Goal: Information Seeking & Learning: Learn about a topic

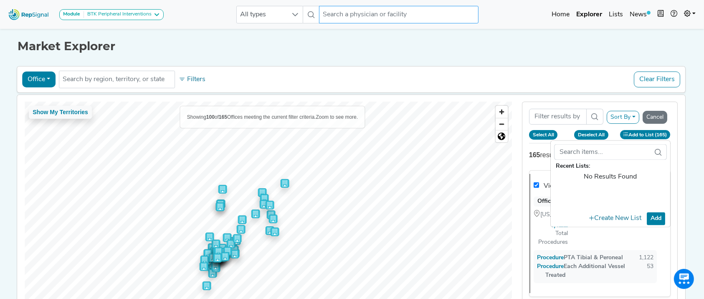
click at [344, 12] on input "text" at bounding box center [399, 15] width 160 height 18
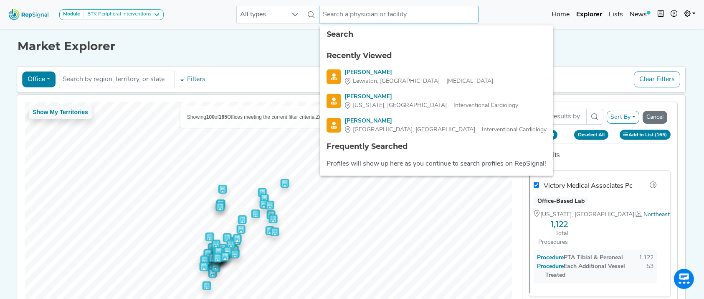
type input "a"
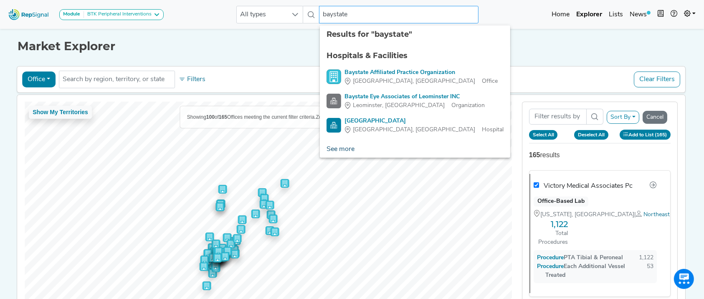
type input "baystate"
click at [336, 145] on link "See more" at bounding box center [340, 149] width 41 height 17
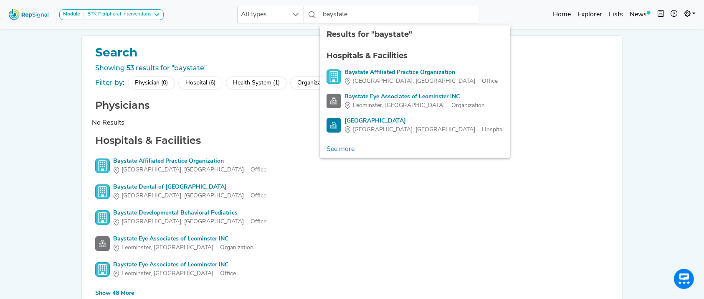
scroll to position [46, 0]
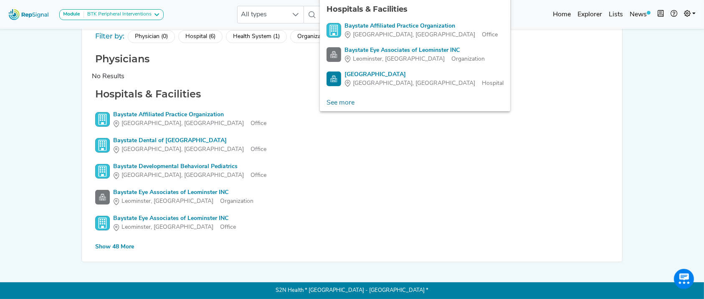
click at [120, 247] on div "Show 48 More" at bounding box center [114, 246] width 39 height 9
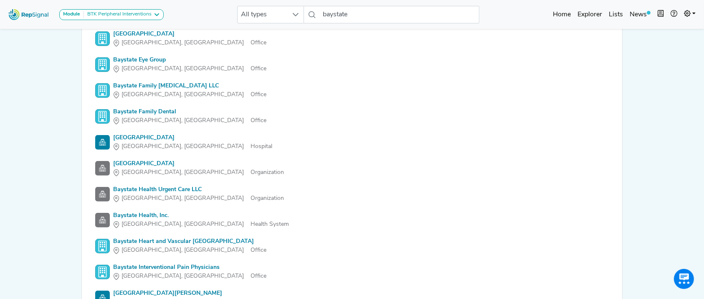
scroll to position [399, 0]
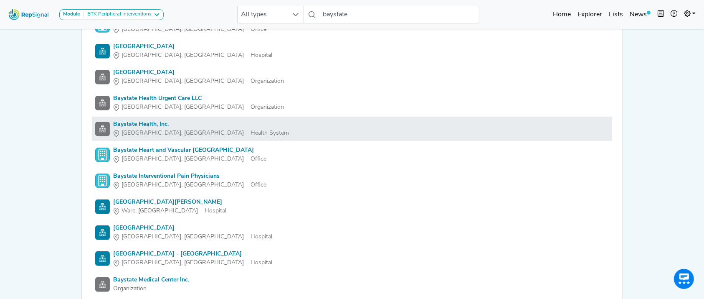
click at [142, 124] on div "Baystate Health, Inc." at bounding box center [201, 124] width 176 height 9
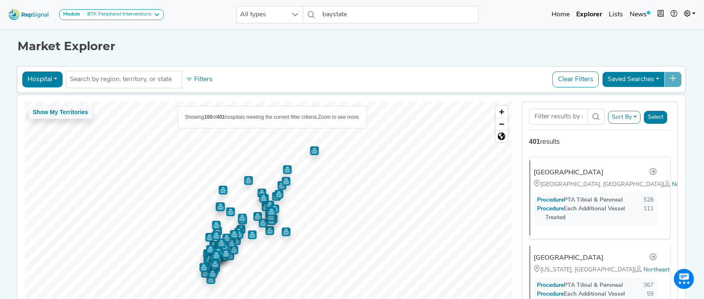
click at [45, 80] on button "Hospital" at bounding box center [42, 79] width 41 height 16
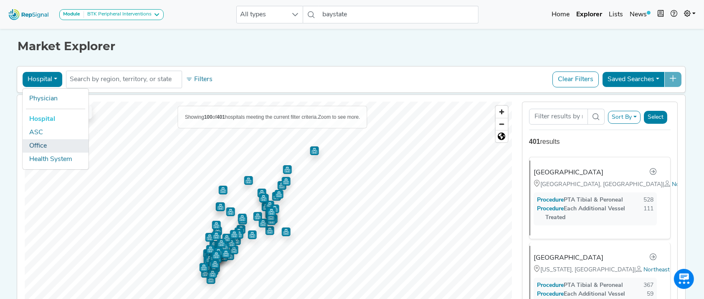
click at [44, 146] on link "Office" at bounding box center [56, 145] width 66 height 13
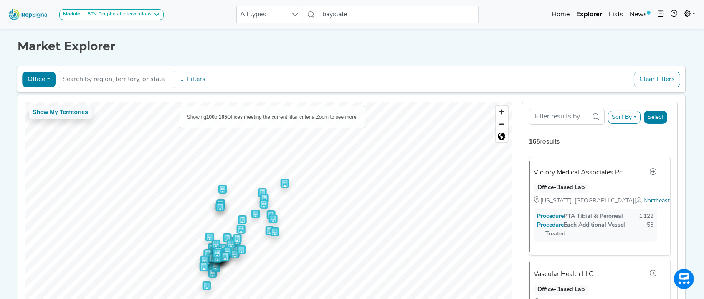
click at [655, 116] on button "Select" at bounding box center [655, 117] width 23 height 13
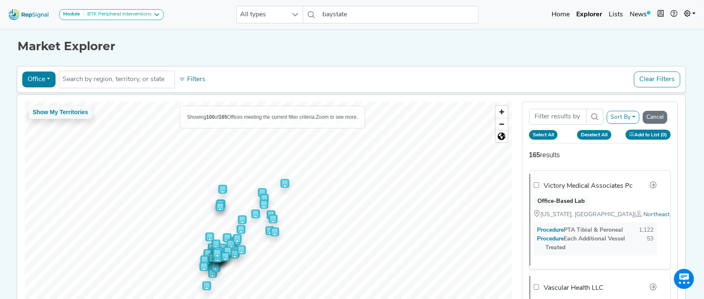
drag, startPoint x: 652, startPoint y: 132, endPoint x: 614, endPoint y: 135, distance: 38.1
click at [614, 135] on div "Select All Deselect All Add to List (0) Recent Lists: No Results Found Create N…" at bounding box center [600, 135] width 152 height 10
click at [640, 119] on button "Sort By" at bounding box center [623, 117] width 33 height 13
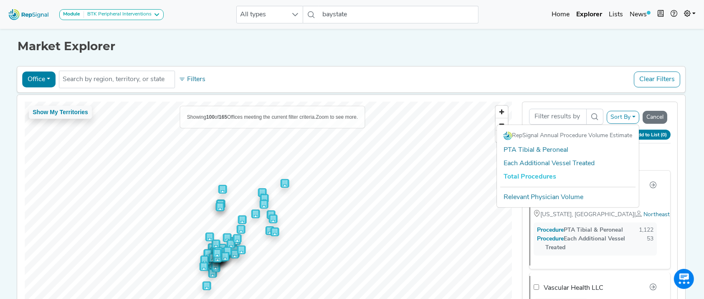
click at [557, 172] on link "Total Procedures" at bounding box center [568, 176] width 142 height 13
checkbox input "false"
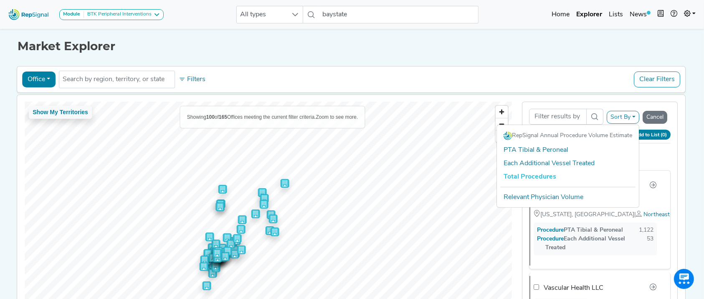
checkbox input "false"
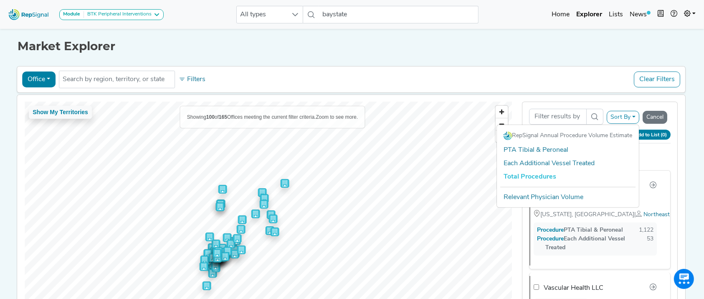
checkbox input "false"
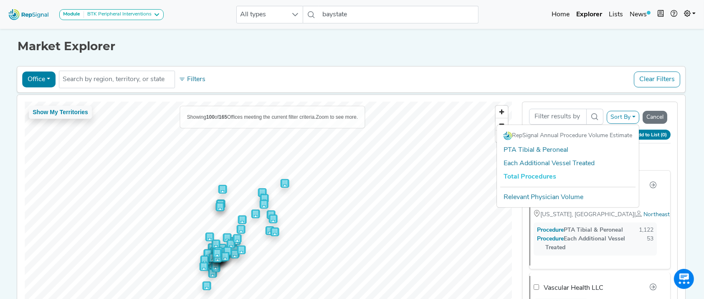
checkbox input "false"
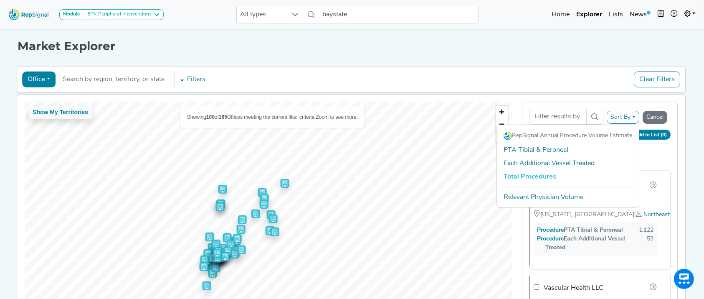
checkbox input "false"
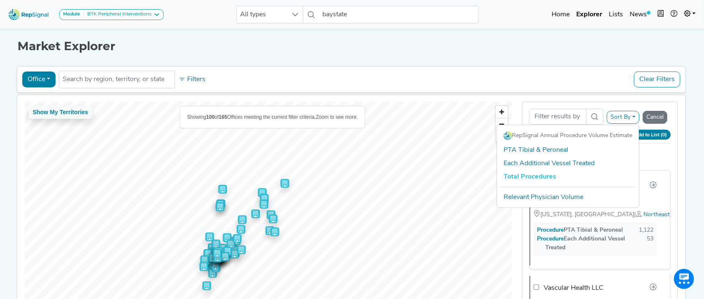
checkbox input "false"
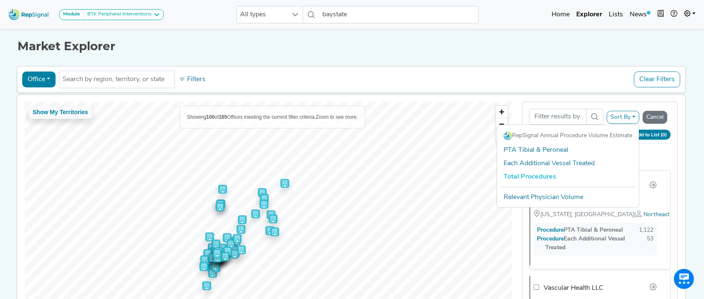
checkbox input "false"
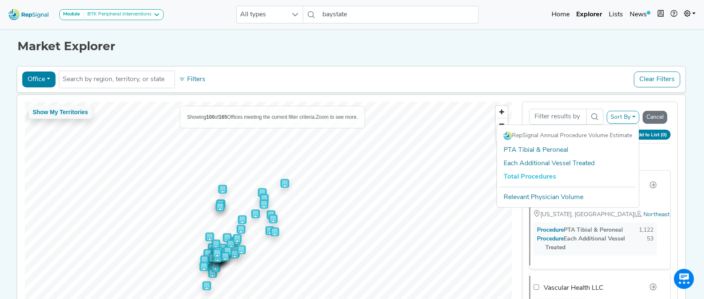
checkbox input "false"
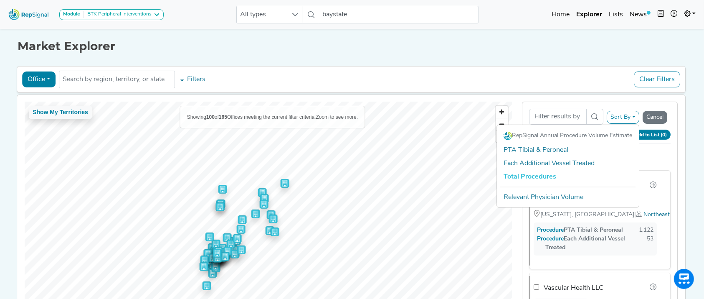
checkbox input "false"
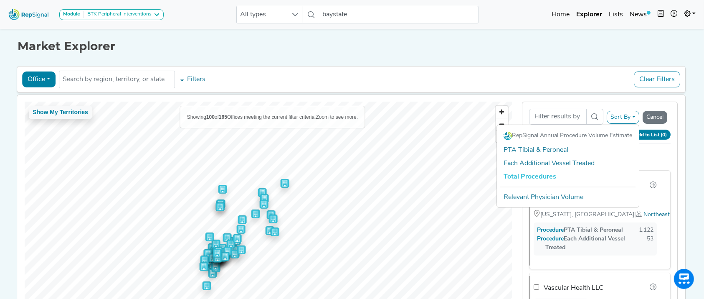
checkbox input "false"
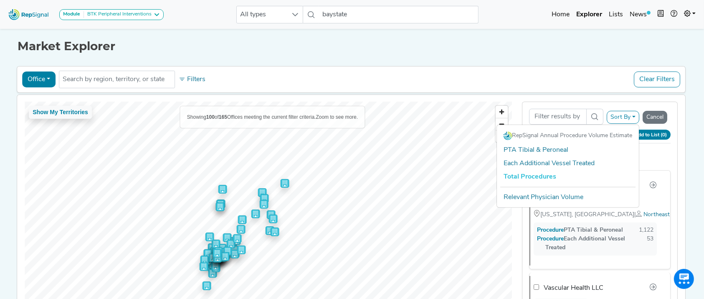
checkbox input "false"
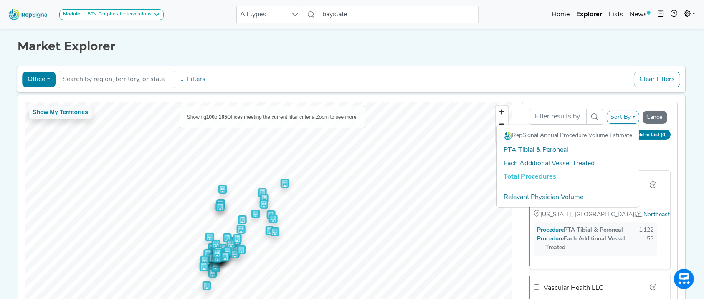
checkbox input "false"
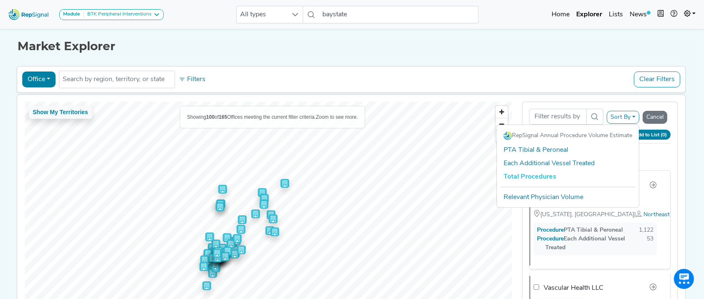
checkbox input "false"
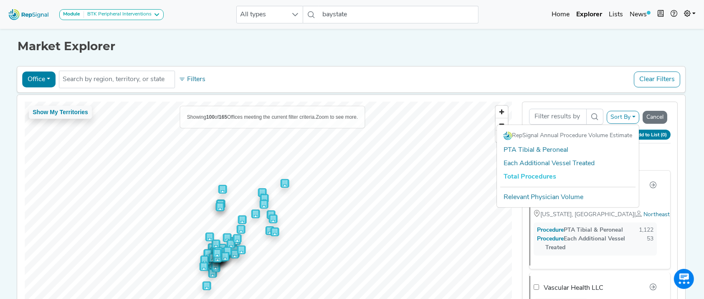
checkbox input "false"
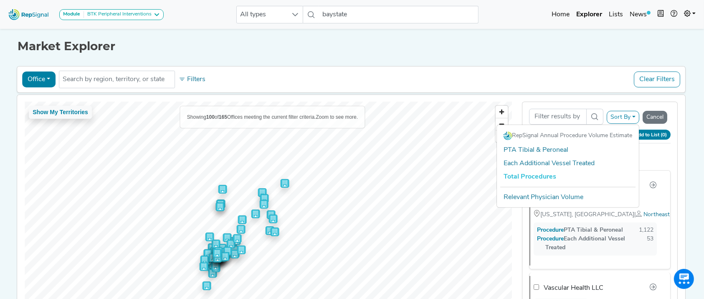
checkbox input "false"
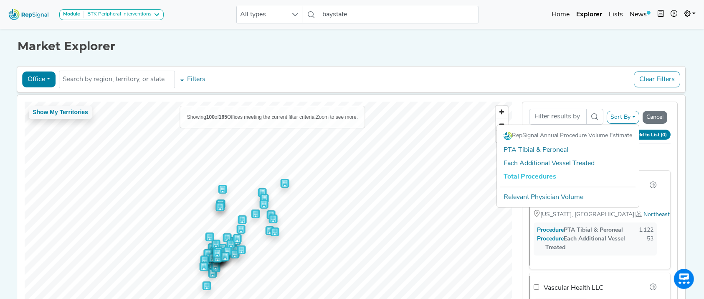
checkbox input "false"
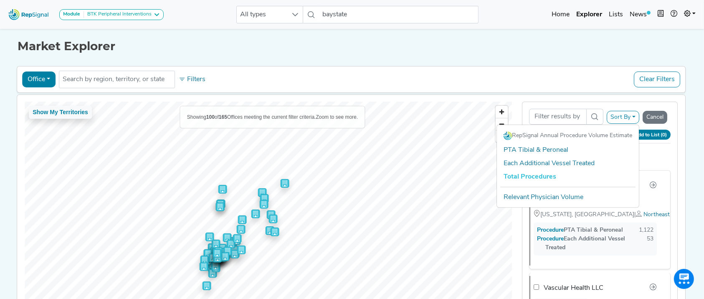
checkbox input "false"
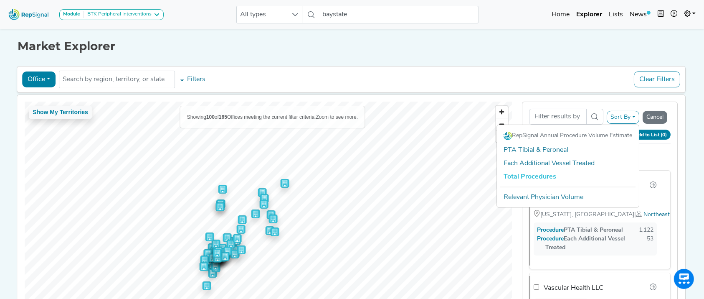
checkbox input "false"
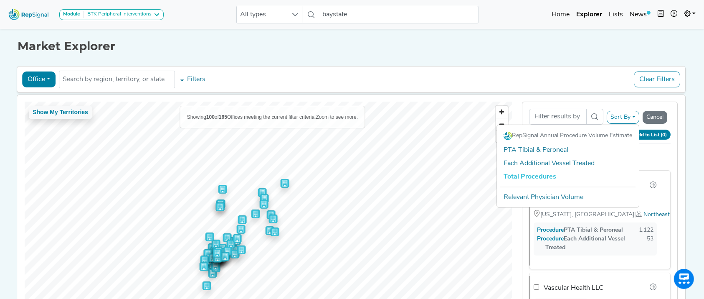
checkbox input "false"
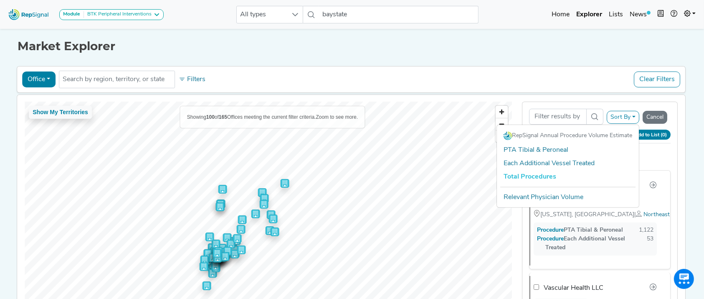
checkbox input "false"
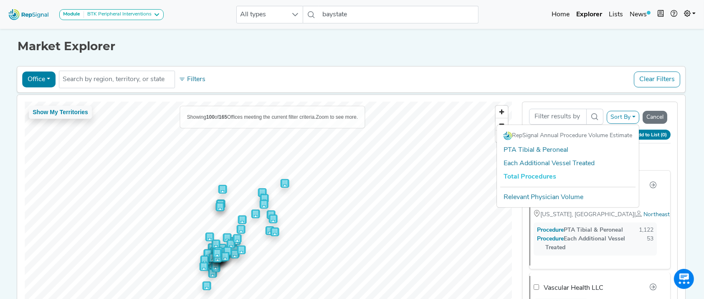
checkbox input "false"
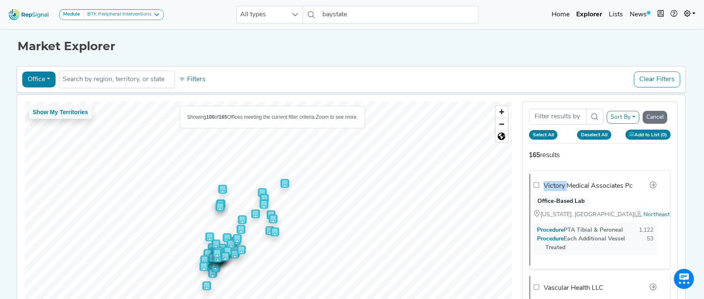
click at [557, 172] on li "Victory Medical Associates Pc Office-Based Lab New York, NY | Northeast Procedu…" at bounding box center [600, 219] width 142 height 99
checkbox input "true"
checkbox input "false"
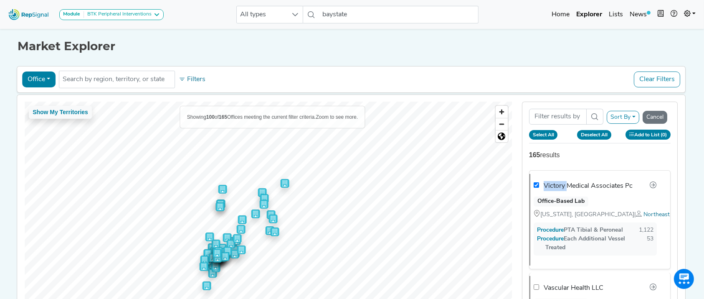
checkbox input "false"
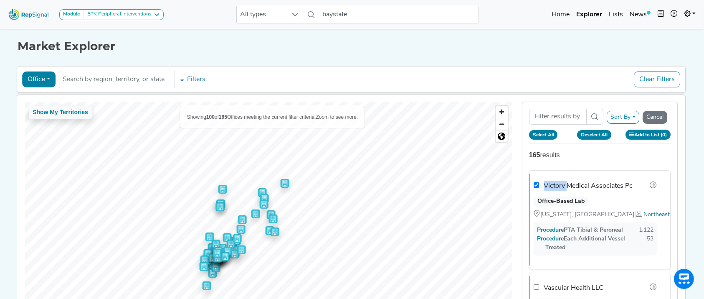
checkbox input "false"
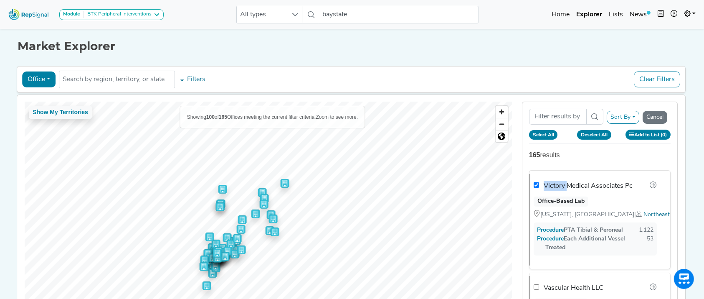
checkbox input "false"
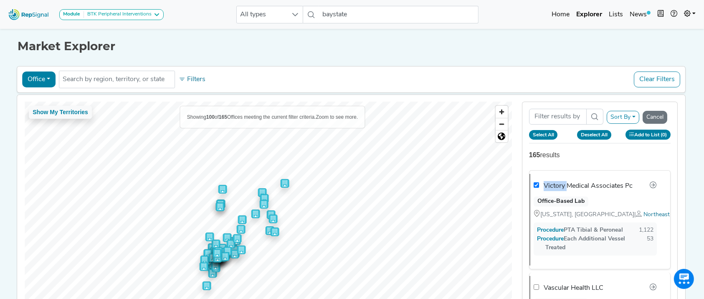
checkbox input "false"
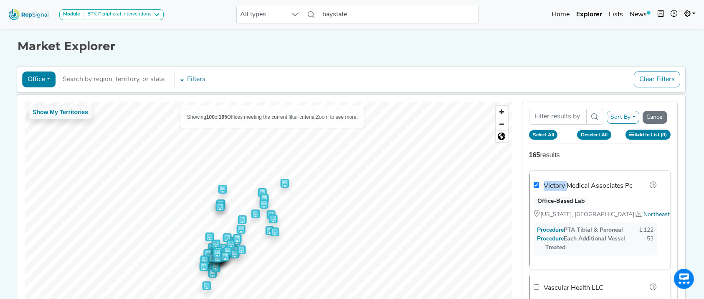
checkbox input "false"
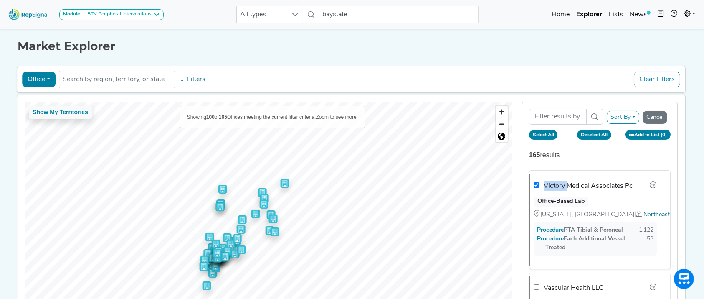
checkbox input "false"
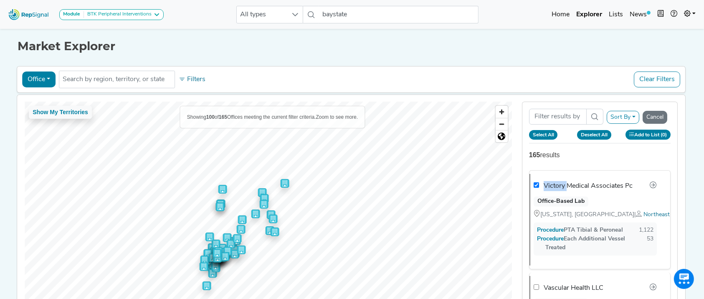
checkbox input "false"
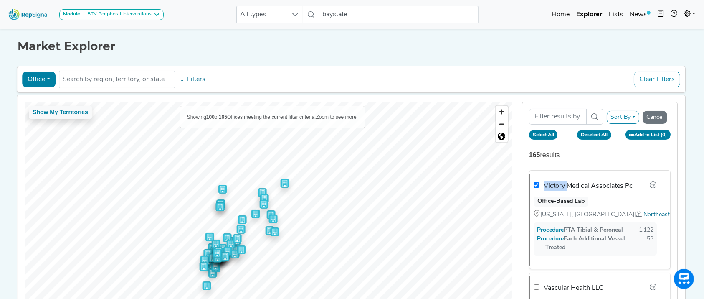
checkbox input "false"
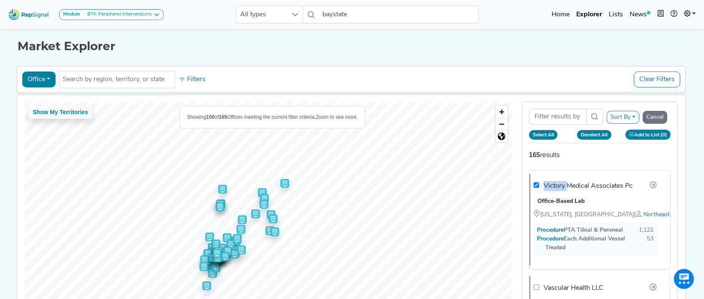
checkbox input "false"
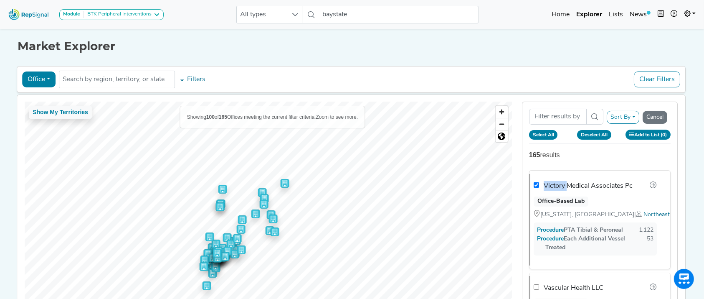
checkbox input "false"
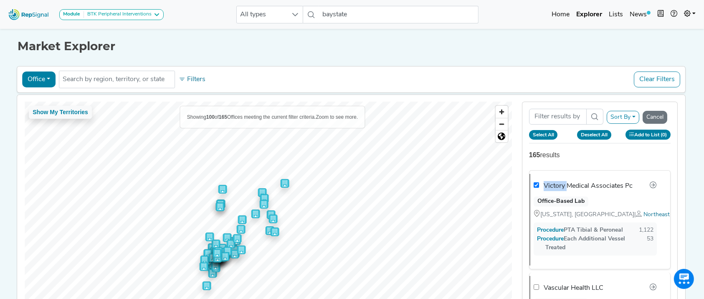
checkbox input "false"
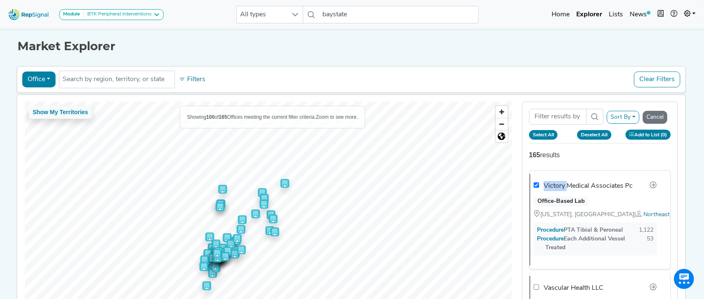
checkbox input "false"
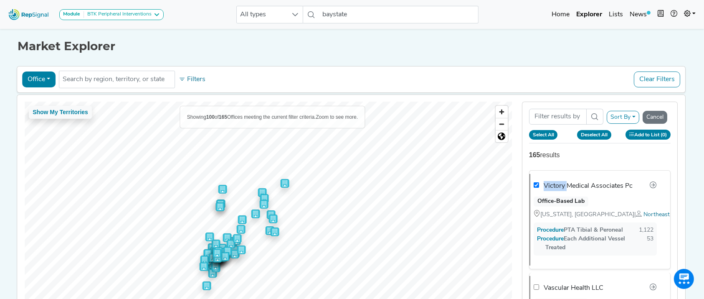
checkbox input "false"
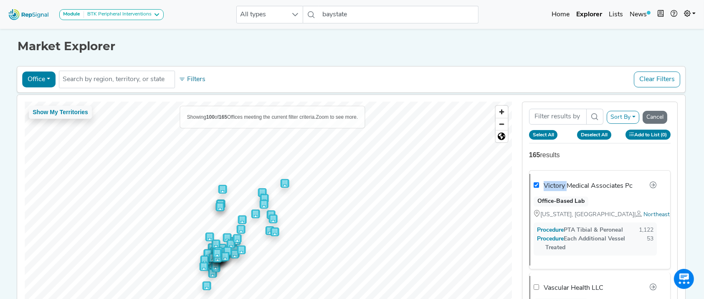
checkbox input "false"
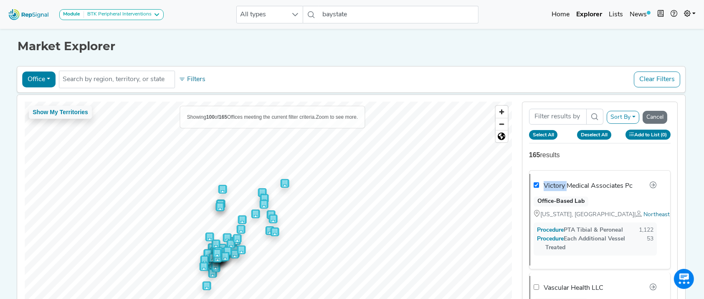
checkbox input "false"
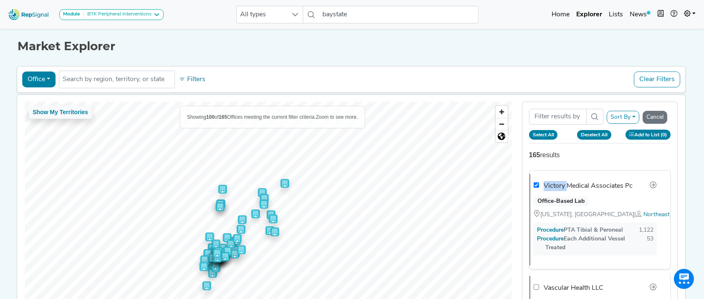
checkbox input "false"
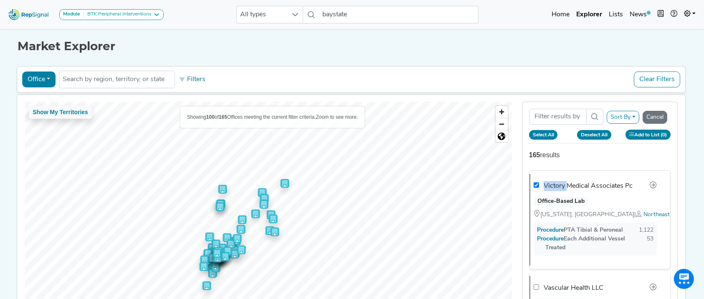
checkbox input "false"
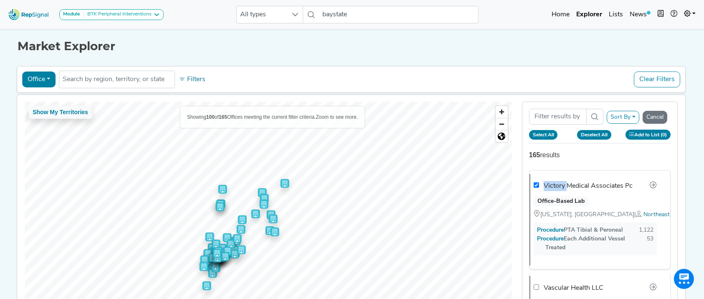
checkbox input "false"
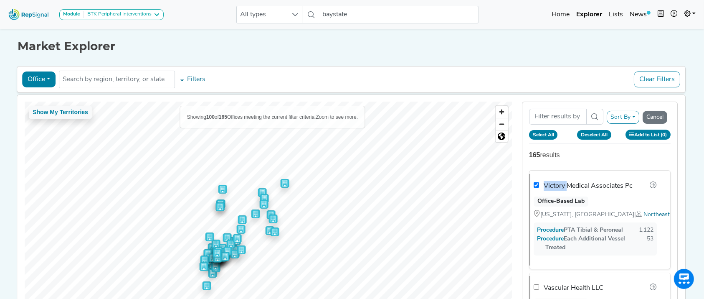
checkbox input "false"
click at [657, 139] on button "Add to List (1)" at bounding box center [648, 135] width 45 height 10
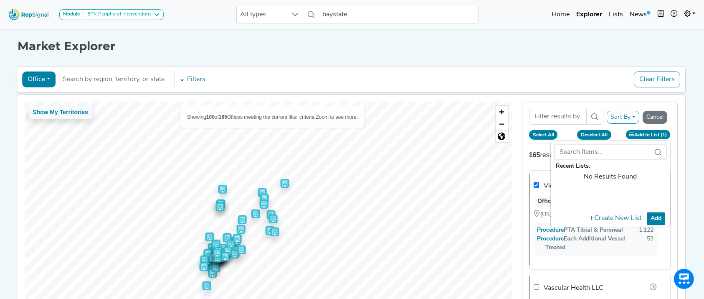
click at [619, 59] on div "Market Explorer Office Physician Hospital ASC Office Health System No results f…" at bounding box center [352, 180] width 552 height 306
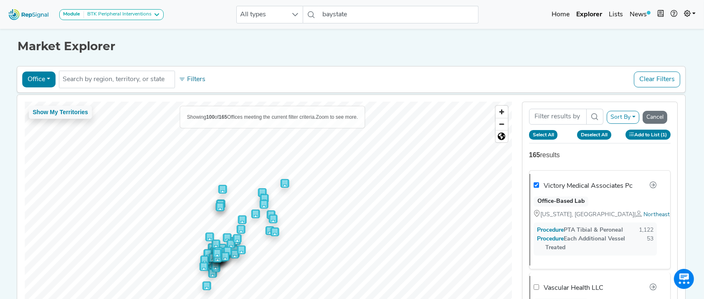
click at [546, 135] on button "Select All" at bounding box center [543, 134] width 29 height 9
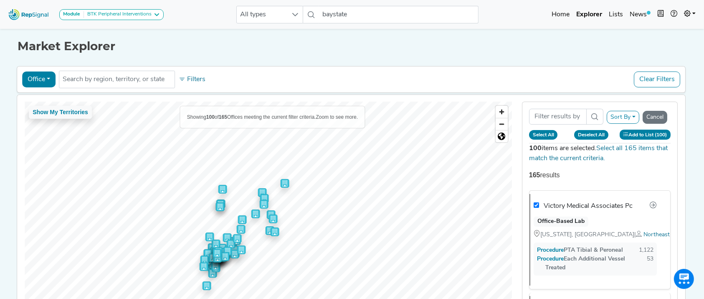
click at [660, 133] on button "Add to List (100)" at bounding box center [645, 135] width 51 height 10
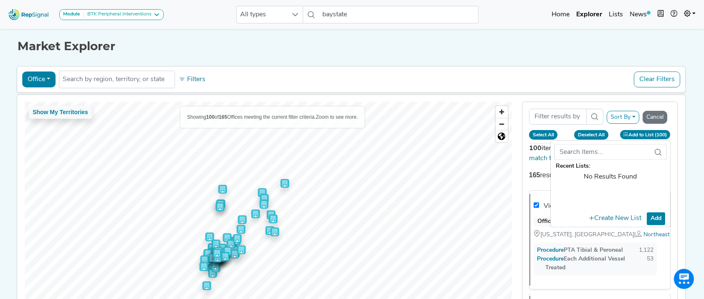
click at [662, 219] on button "Add" at bounding box center [656, 218] width 18 height 13
click at [617, 14] on link "Lists" at bounding box center [616, 14] width 21 height 17
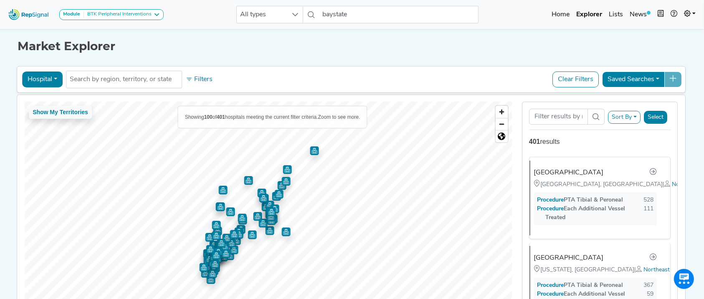
scroll to position [27, 0]
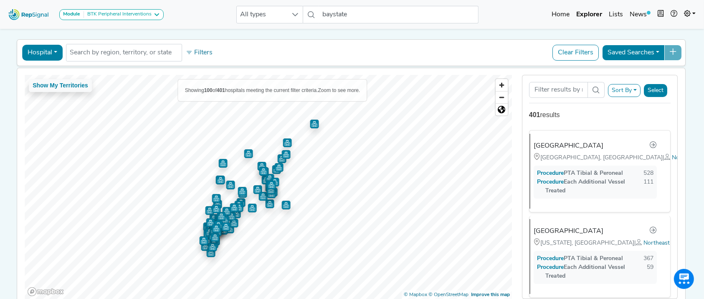
click at [638, 91] on button "Sort By" at bounding box center [624, 90] width 33 height 13
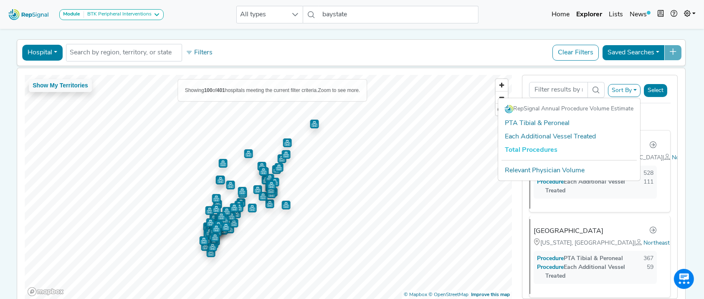
click at [638, 91] on button "Sort By" at bounding box center [624, 90] width 33 height 13
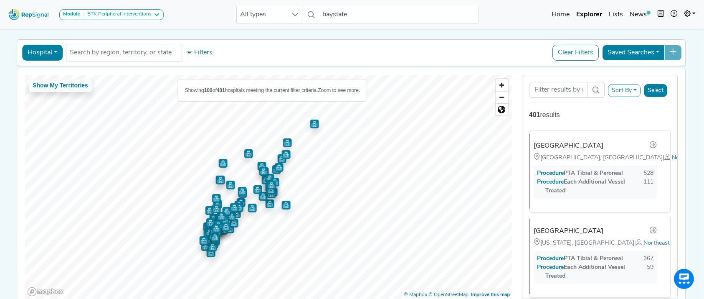
click at [668, 86] on button "Select" at bounding box center [655, 90] width 23 height 13
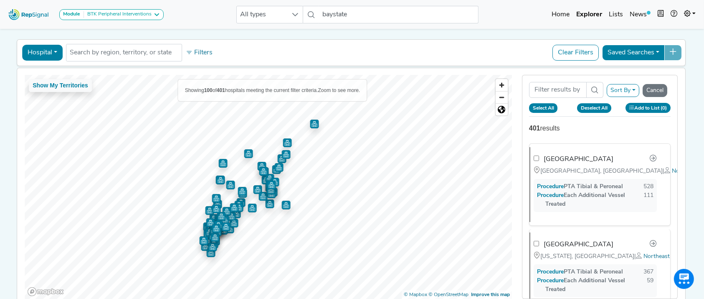
click at [550, 107] on button "Select All" at bounding box center [543, 107] width 29 height 9
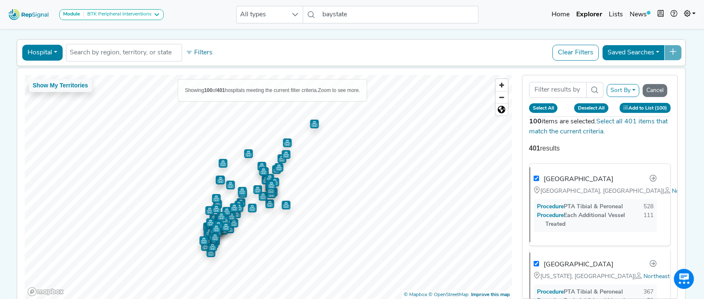
click at [646, 105] on button "Add to List (100)" at bounding box center [645, 108] width 51 height 10
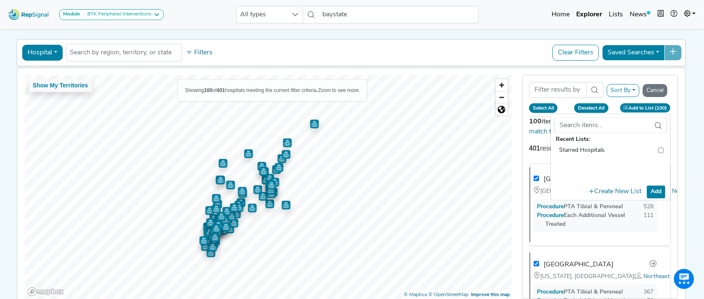
click at [658, 189] on button "Add" at bounding box center [656, 191] width 18 height 13
click at [633, 189] on button "Create New List" at bounding box center [616, 191] width 60 height 16
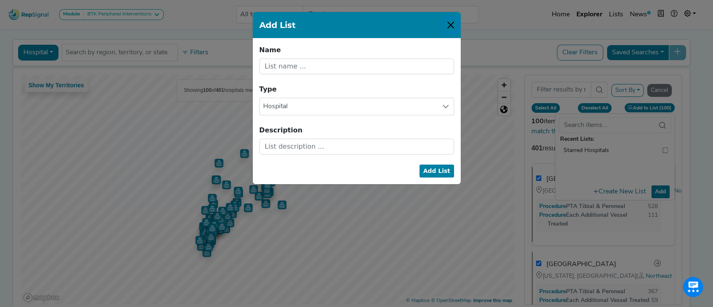
click at [449, 28] on button "Close" at bounding box center [450, 24] width 13 height 13
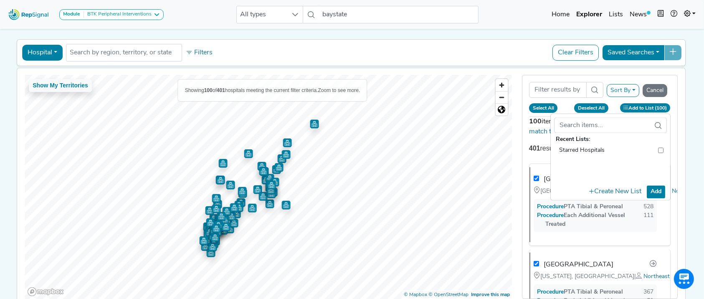
click at [45, 49] on button "Hospital" at bounding box center [42, 53] width 41 height 16
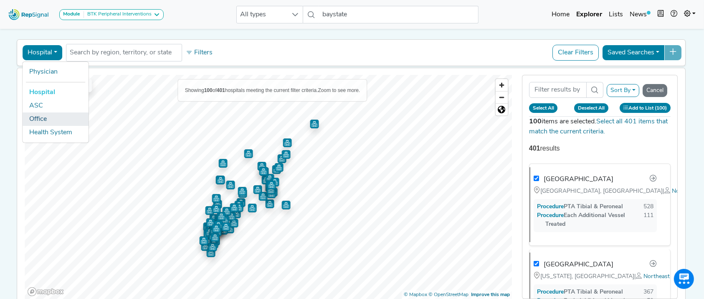
click at [50, 115] on link "Office" at bounding box center [56, 118] width 66 height 13
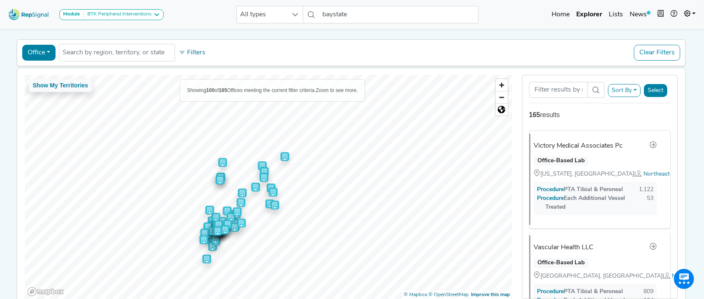
click at [638, 90] on button "Sort By" at bounding box center [624, 90] width 33 height 13
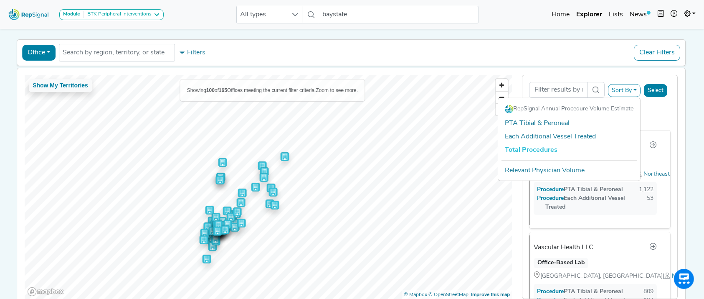
click at [638, 90] on button "Sort By" at bounding box center [624, 90] width 33 height 13
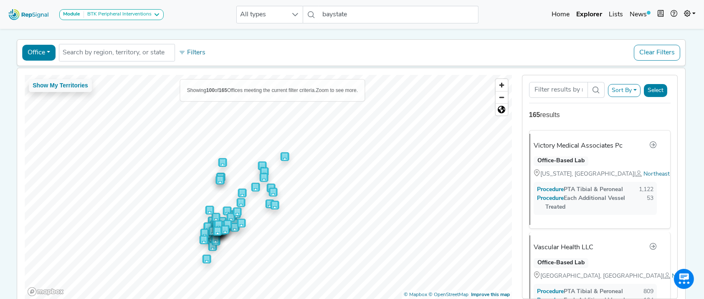
click at [665, 88] on button "Select" at bounding box center [655, 90] width 23 height 13
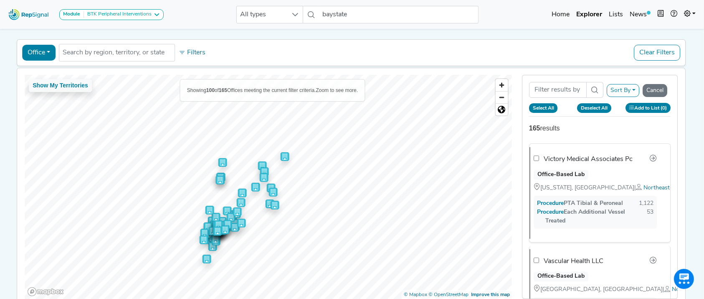
click at [547, 110] on button "Select All" at bounding box center [543, 107] width 29 height 9
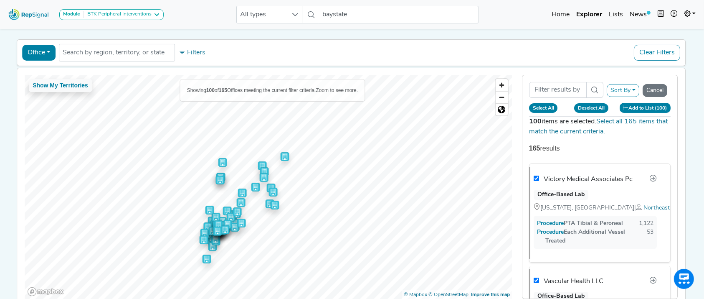
drag, startPoint x: 655, startPoint y: 107, endPoint x: 662, endPoint y: 109, distance: 8.1
click at [662, 109] on button "Add to List (100)" at bounding box center [645, 108] width 51 height 10
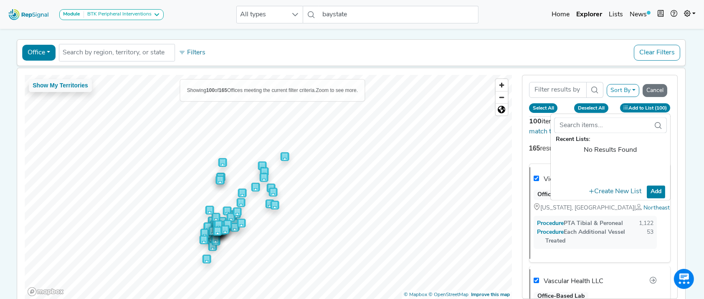
click at [683, 110] on div "Sort By RepSignal Annual Procedure Volume Estimate PTA Tibial & Peroneal Each A…" at bounding box center [600, 187] width 166 height 224
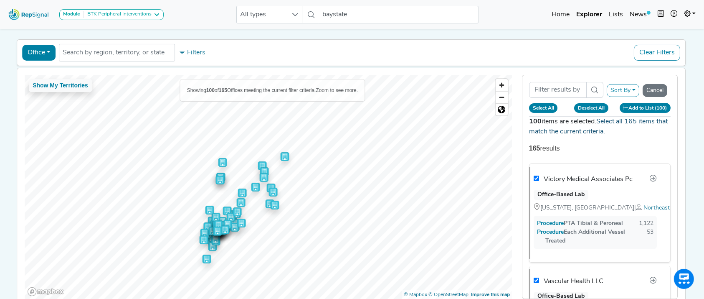
click at [650, 119] on link "Select all 165 items that match the current criteria." at bounding box center [598, 126] width 139 height 17
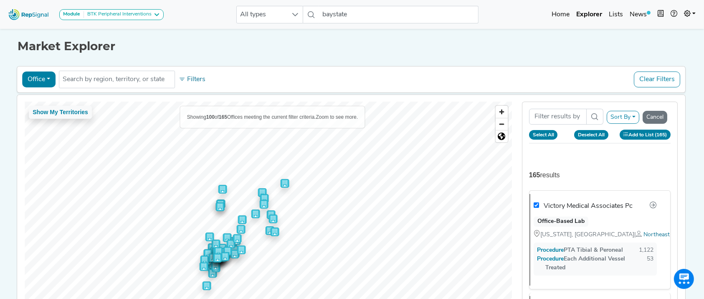
scroll to position [0, 0]
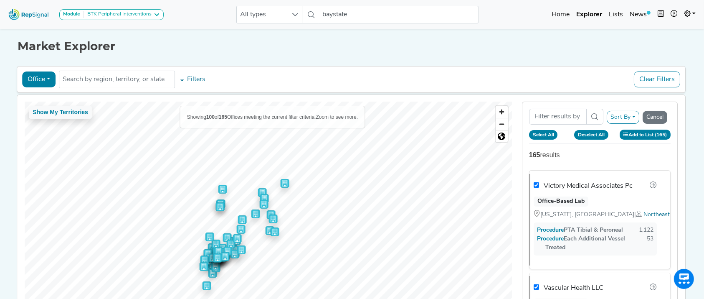
click at [651, 133] on button "Add to List (165)" at bounding box center [645, 135] width 51 height 10
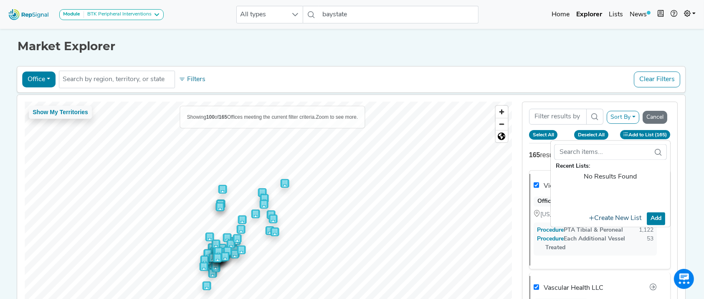
click at [641, 216] on button "Create New List" at bounding box center [616, 218] width 60 height 16
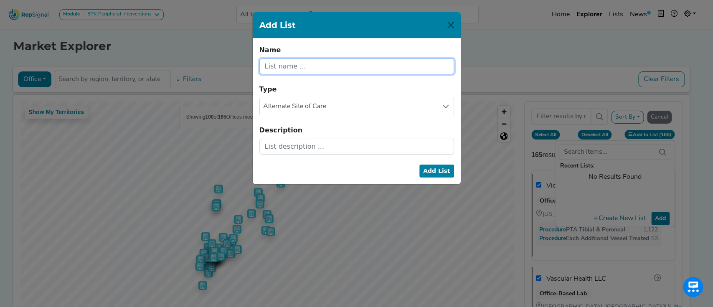
click at [324, 65] on input "text" at bounding box center [356, 66] width 195 height 16
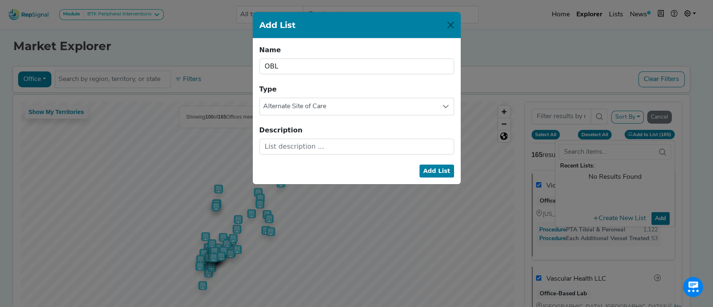
click at [437, 168] on button "Add List" at bounding box center [436, 171] width 35 height 13
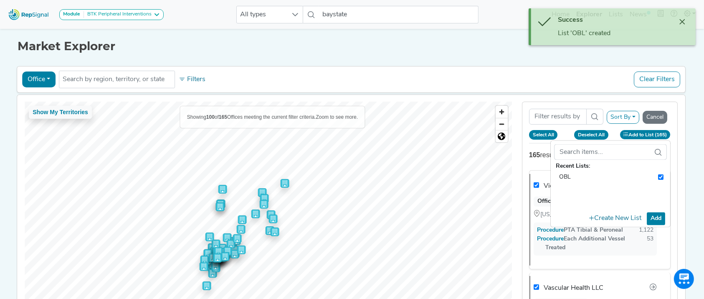
click at [460, 35] on div "Market Explorer" at bounding box center [352, 40] width 669 height 27
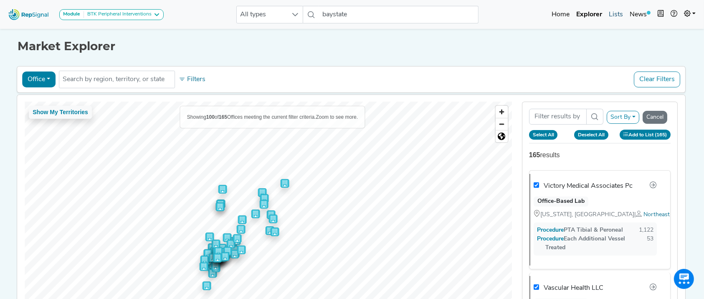
click at [617, 13] on link "Lists" at bounding box center [616, 14] width 21 height 17
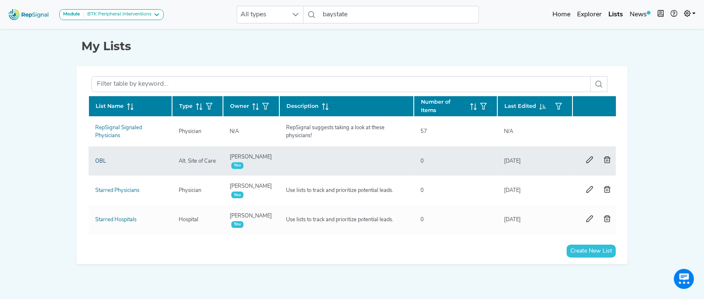
click at [99, 160] on link "OBL" at bounding box center [100, 160] width 11 height 5
click at [104, 160] on link "OBL" at bounding box center [100, 160] width 11 height 5
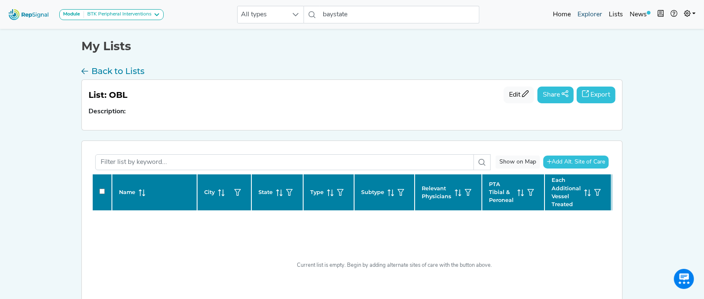
click at [590, 18] on link "Explorer" at bounding box center [590, 14] width 31 height 17
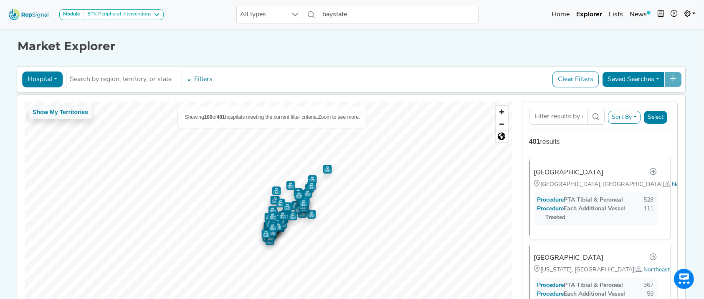
click at [53, 76] on button "Hospital" at bounding box center [42, 79] width 41 height 16
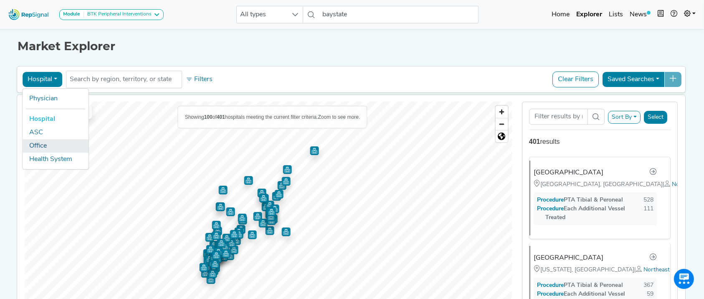
click at [48, 145] on link "Office" at bounding box center [56, 145] width 66 height 13
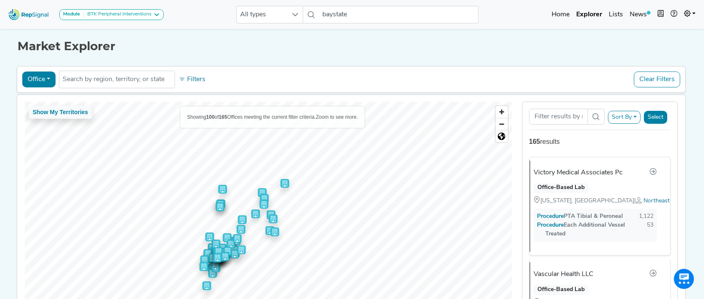
scroll to position [57, 0]
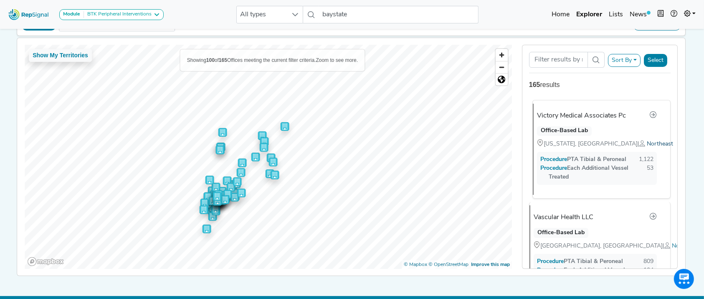
click at [647, 141] on span "Northeast" at bounding box center [660, 144] width 26 height 6
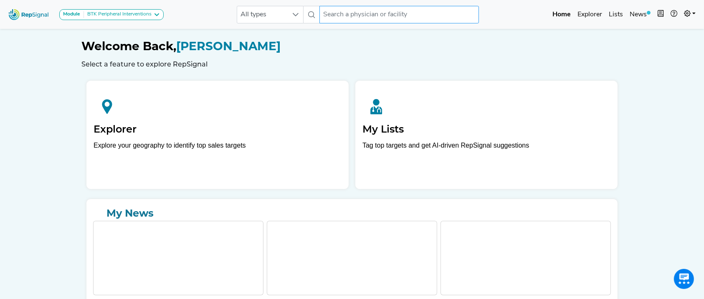
click at [359, 17] on input "text" at bounding box center [400, 15] width 160 height 18
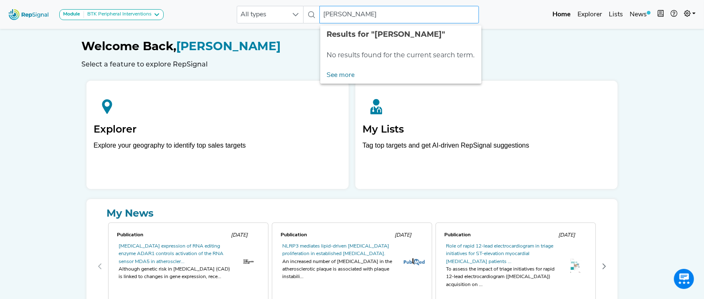
click at [324, 15] on input "ifran ali" at bounding box center [400, 15] width 160 height 18
drag, startPoint x: 371, startPoint y: 21, endPoint x: 313, endPoint y: 22, distance: 58.5
click at [313, 22] on div "All types ,moifran ali No results found" at bounding box center [358, 15] width 242 height 18
click at [333, 15] on input "mahammed" at bounding box center [400, 15] width 160 height 18
click at [368, 15] on input "mohammed" at bounding box center [400, 15] width 160 height 18
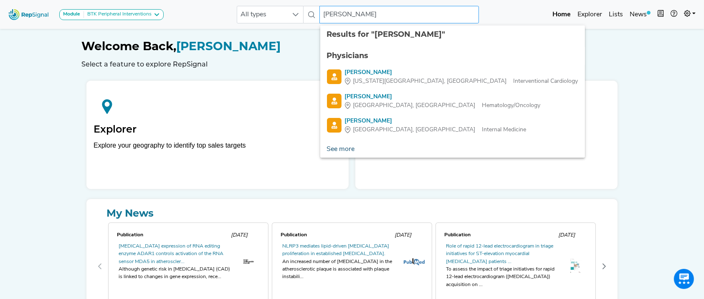
type input "mohammed ali"
click at [346, 142] on link "See more" at bounding box center [340, 149] width 41 height 17
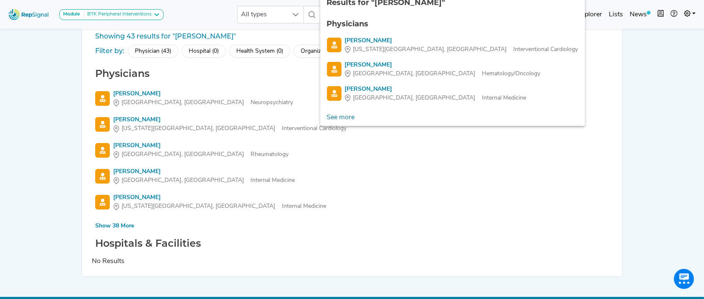
scroll to position [34, 0]
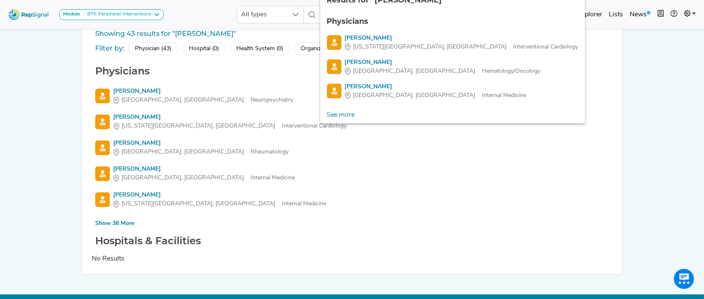
click at [128, 226] on div "Show 38 More" at bounding box center [114, 223] width 39 height 9
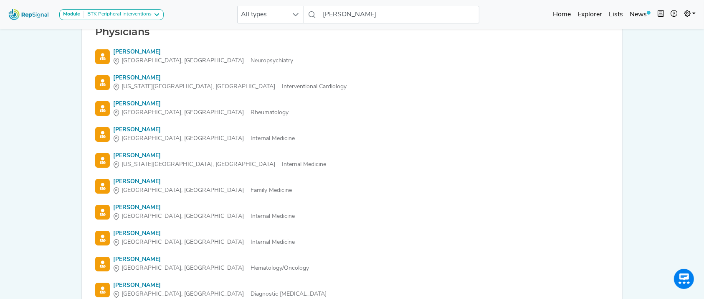
scroll to position [0, 0]
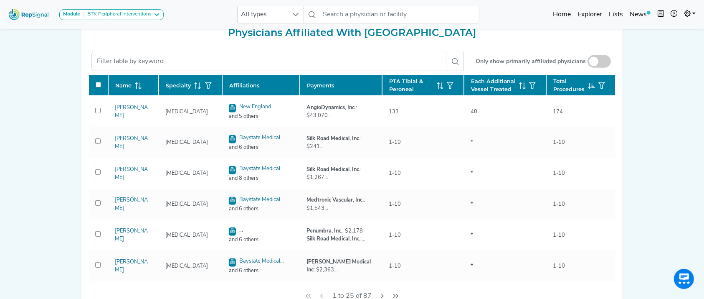
checkbox input "false"
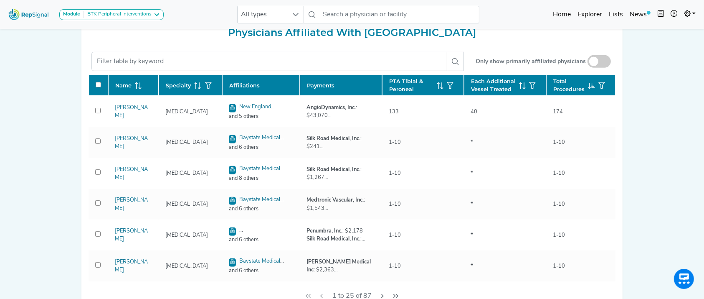
checkbox input "false"
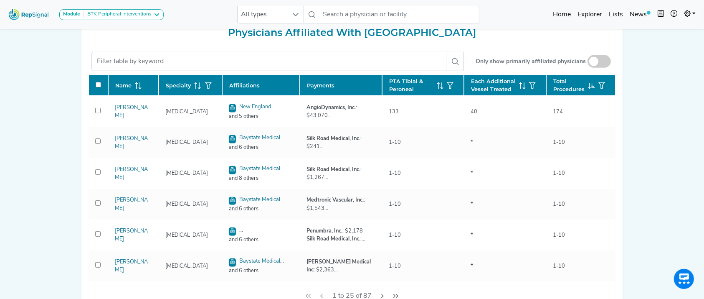
checkbox input "false"
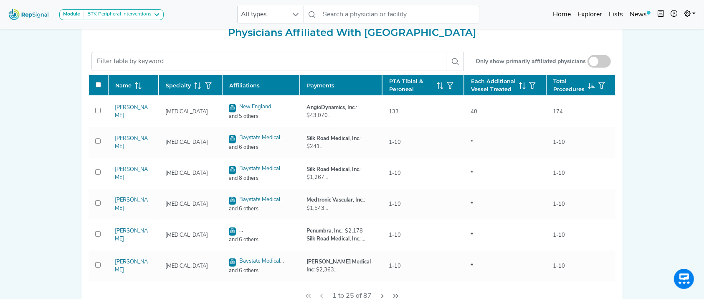
checkbox input "false"
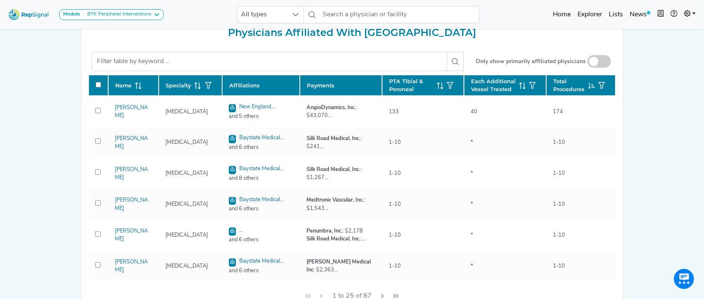
checkbox input "false"
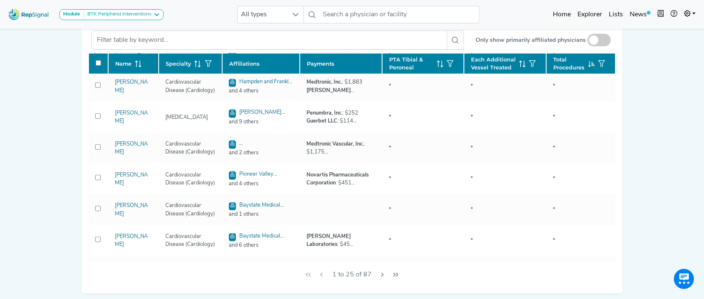
scroll to position [579, 0]
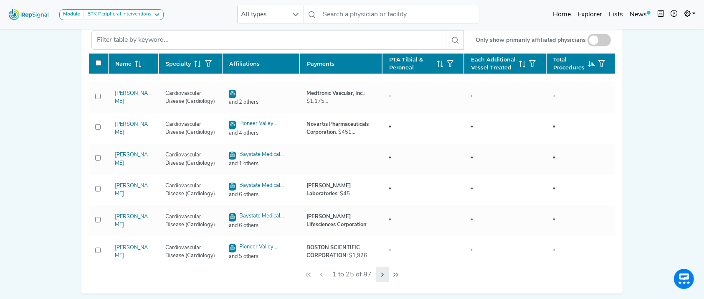
click at [382, 277] on icon "Next Page" at bounding box center [382, 274] width 3 height 4
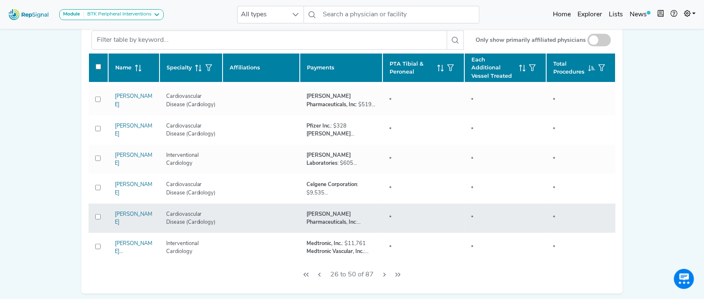
checkbox input "false"
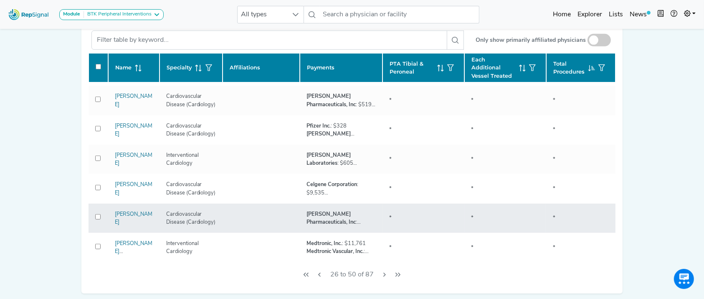
checkbox input "false"
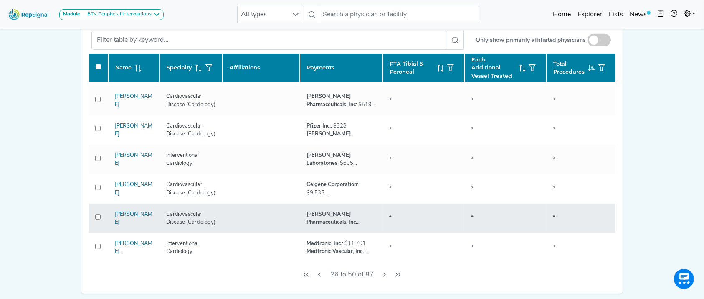
checkbox input "false"
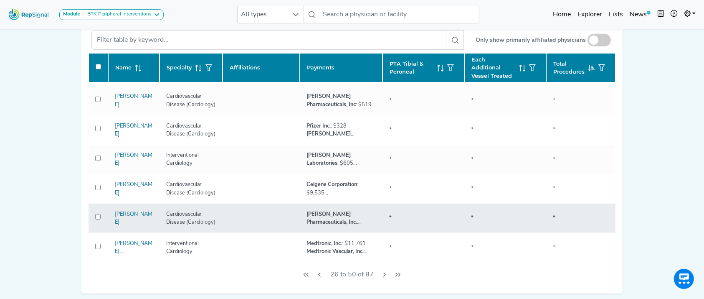
checkbox input "false"
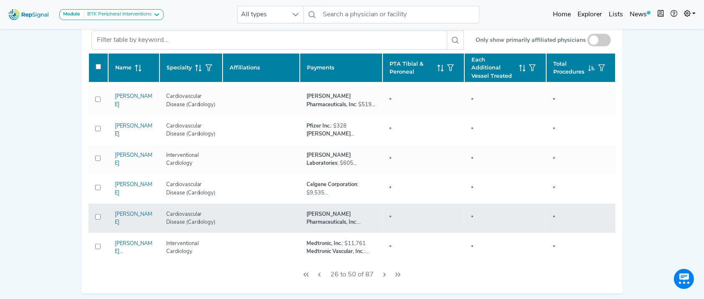
checkbox input "false"
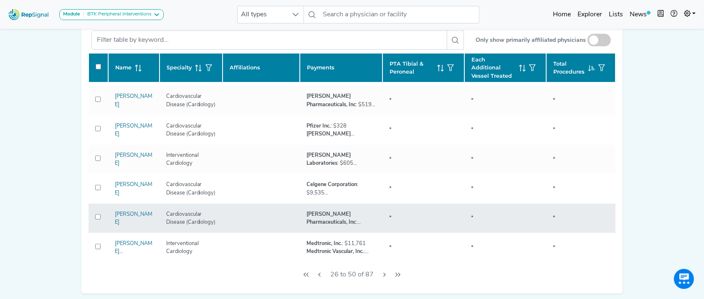
checkbox input "false"
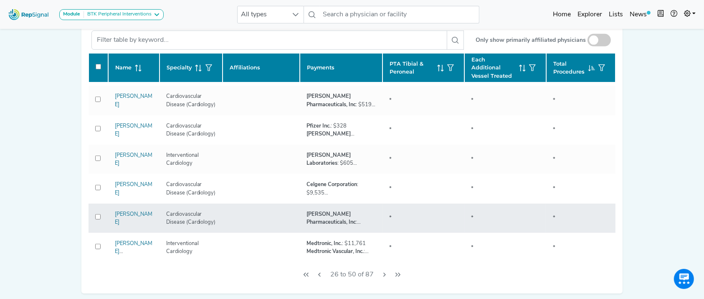
checkbox input "false"
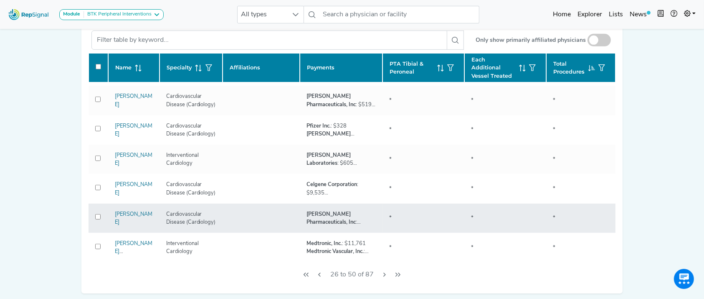
checkbox input "false"
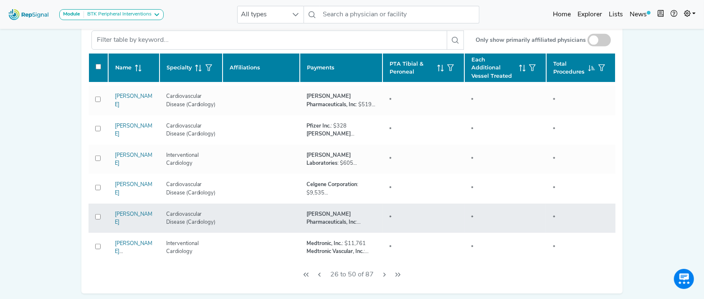
checkbox input "false"
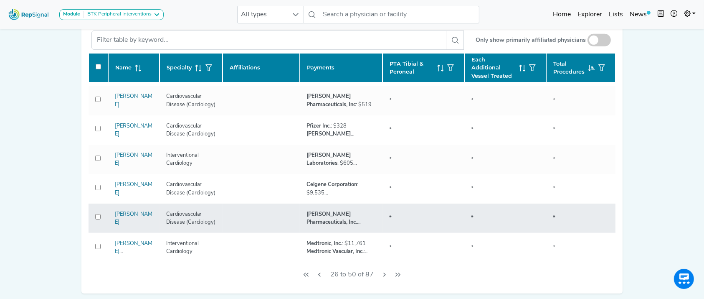
checkbox input "false"
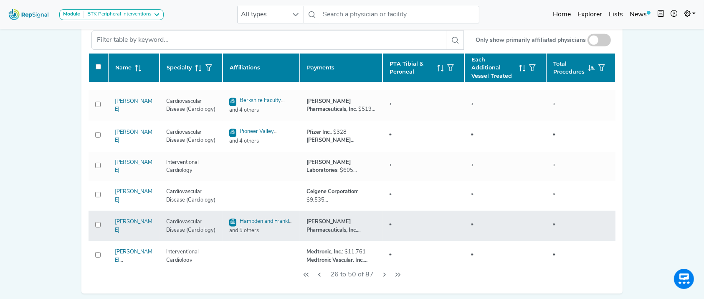
checkbox input "false"
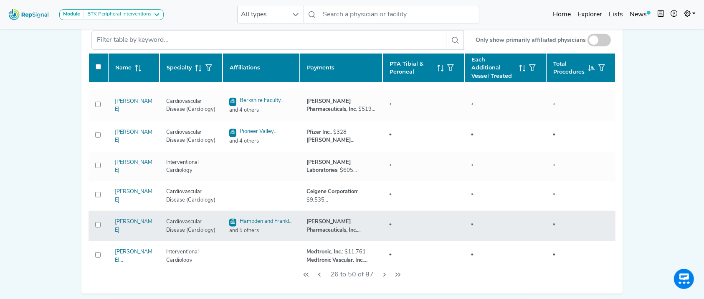
checkbox input "false"
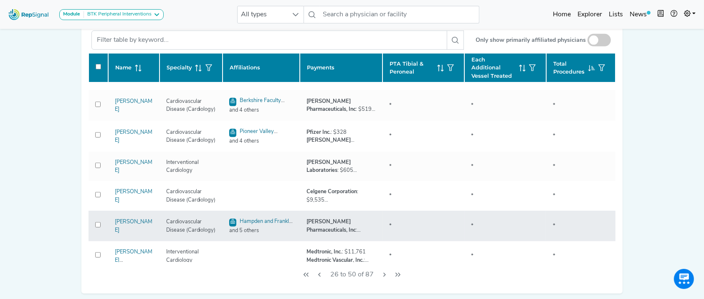
checkbox input "false"
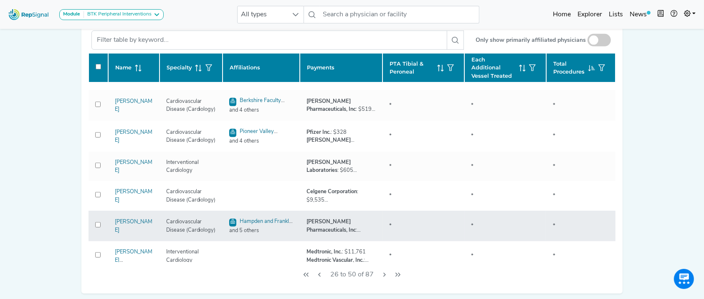
checkbox input "false"
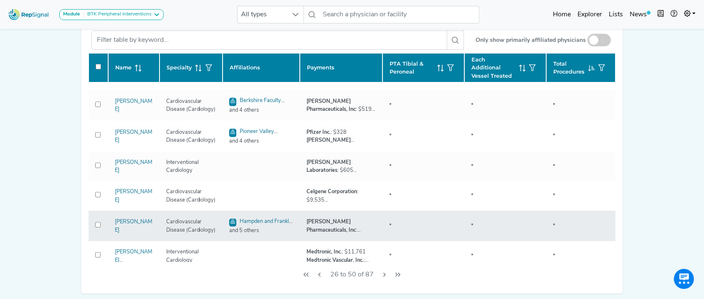
checkbox input "false"
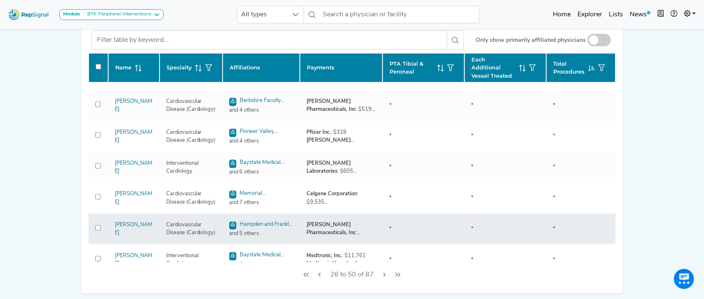
checkbox input "false"
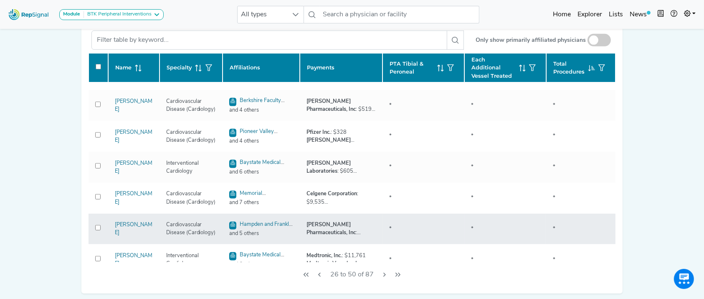
checkbox input "false"
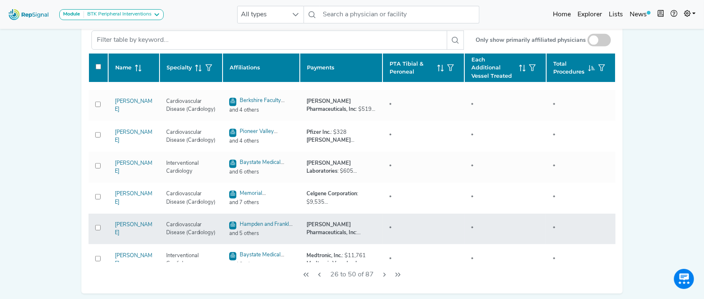
checkbox input "false"
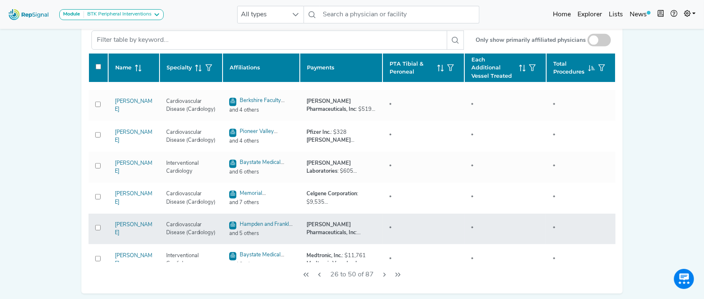
checkbox input "false"
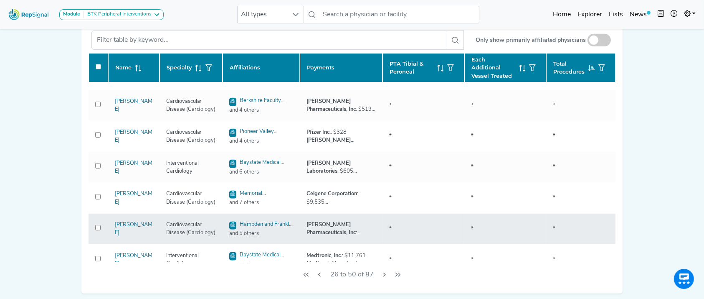
checkbox input "false"
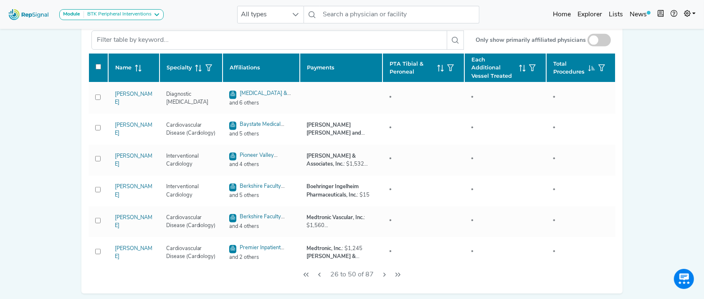
scroll to position [0, 0]
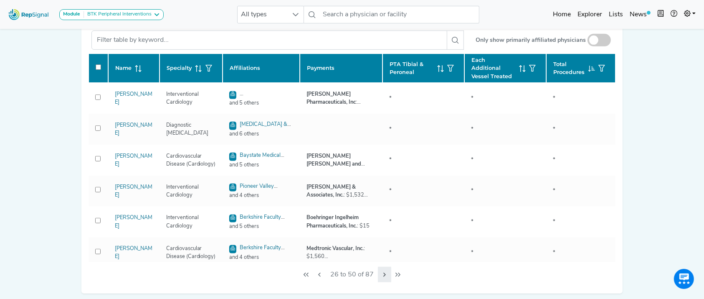
click at [383, 282] on button "Next Page" at bounding box center [384, 275] width 13 height 16
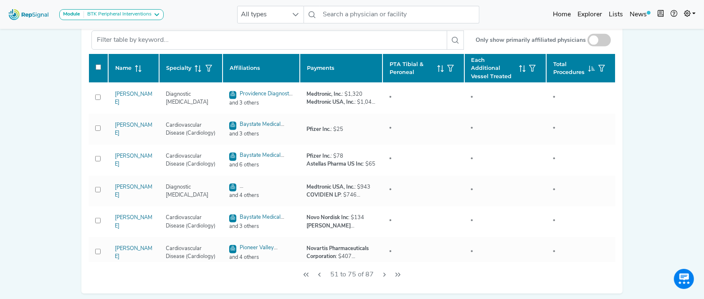
checkbox input "false"
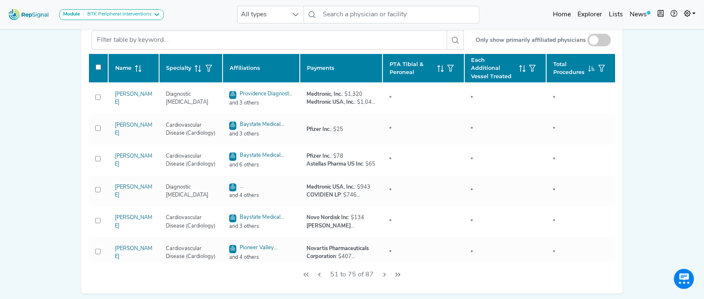
checkbox input "false"
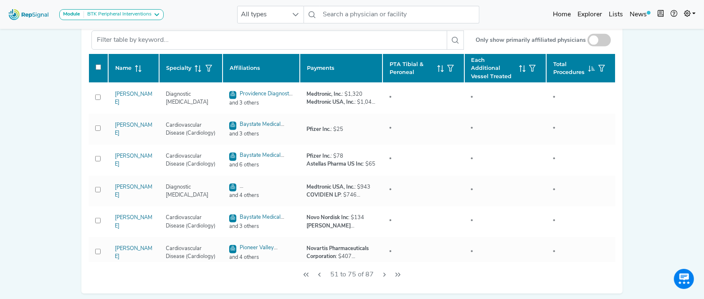
checkbox input "false"
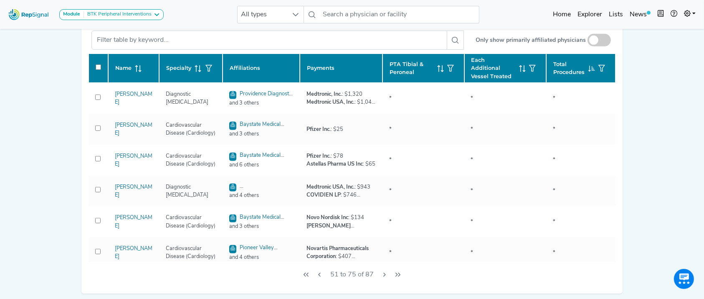
checkbox input "false"
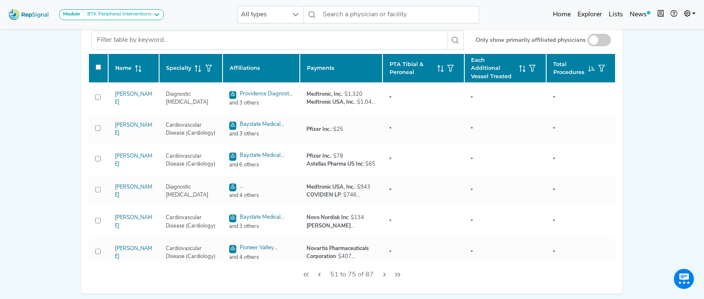
checkbox input "false"
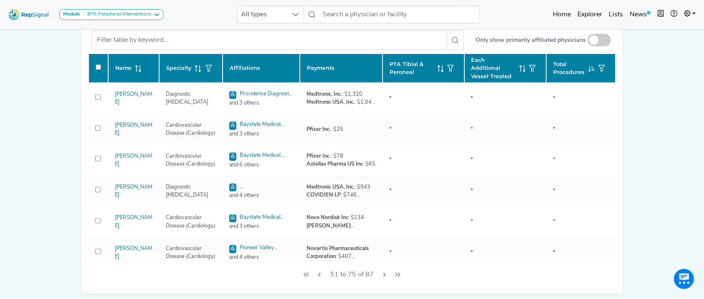
checkbox input "false"
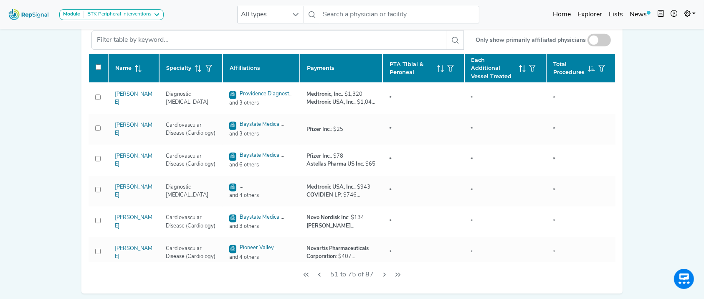
checkbox input "false"
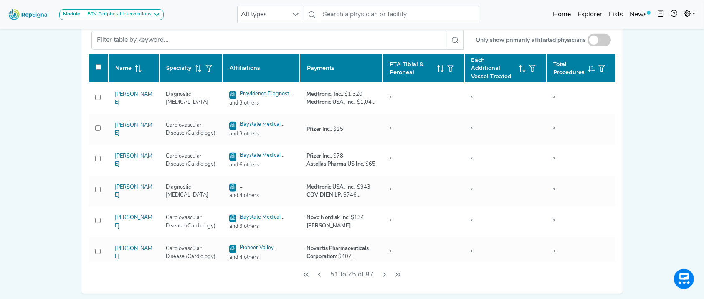
checkbox input "false"
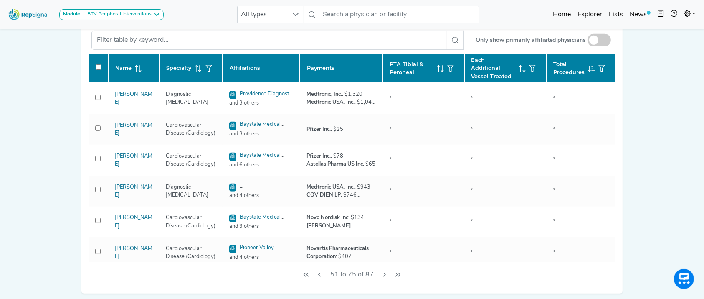
checkbox input "false"
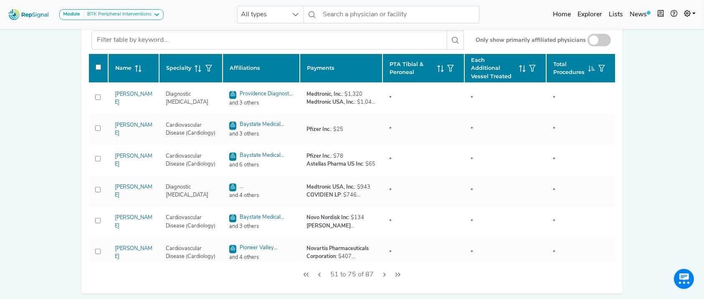
checkbox input "false"
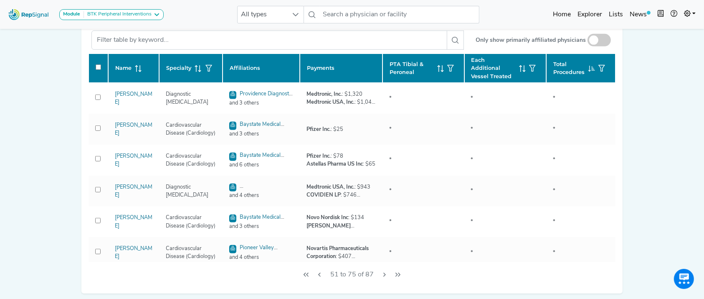
checkbox input "false"
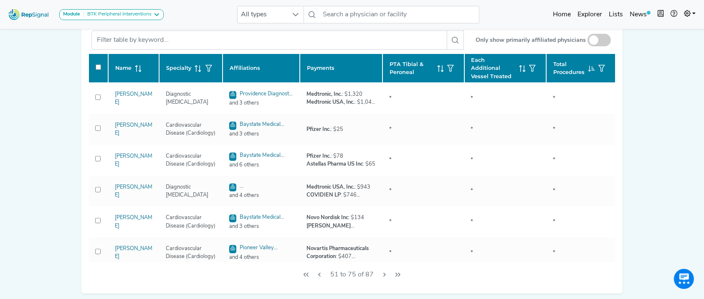
checkbox input "false"
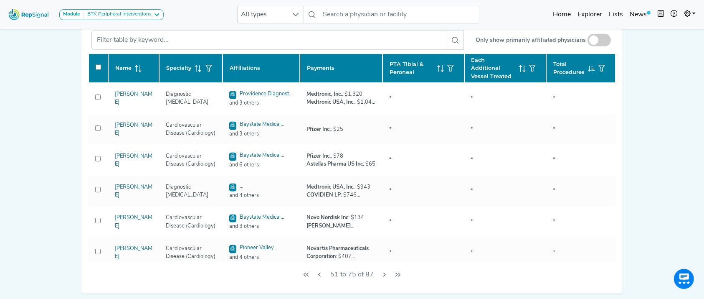
checkbox input "false"
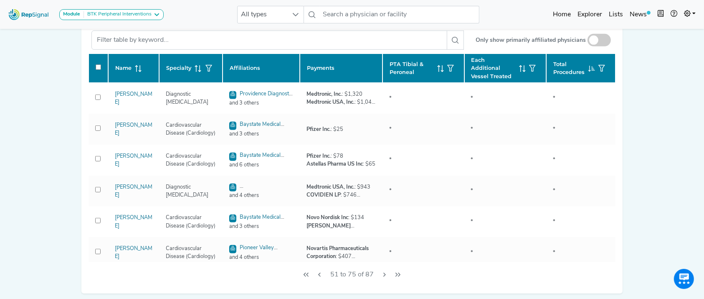
checkbox input "false"
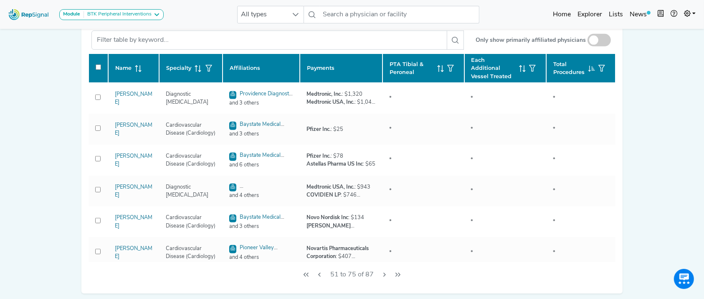
checkbox input "false"
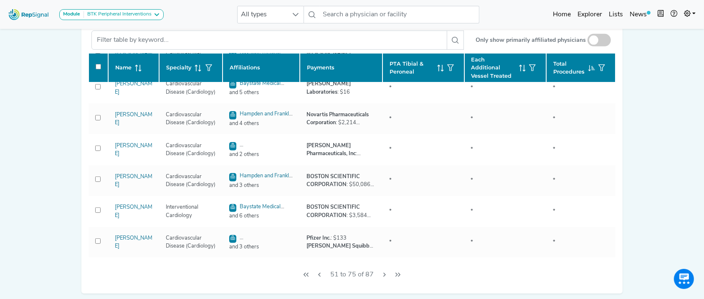
scroll to position [579, 0]
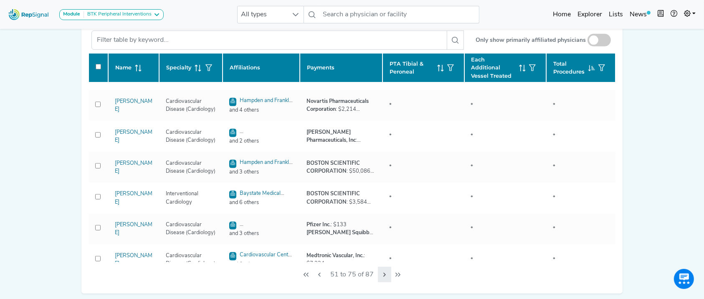
click at [385, 278] on icon "Next Page" at bounding box center [384, 274] width 7 height 7
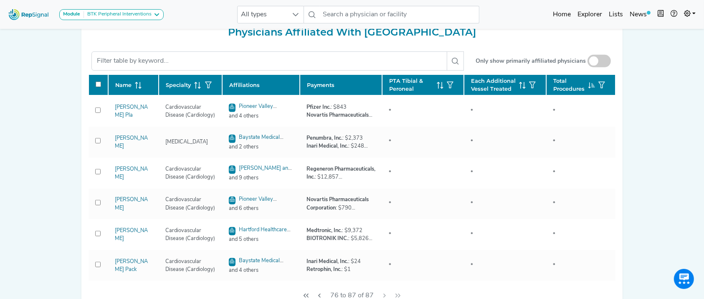
scroll to position [160, 0]
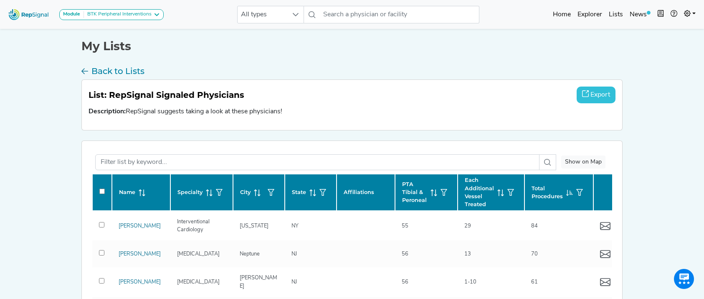
checkbox input "false"
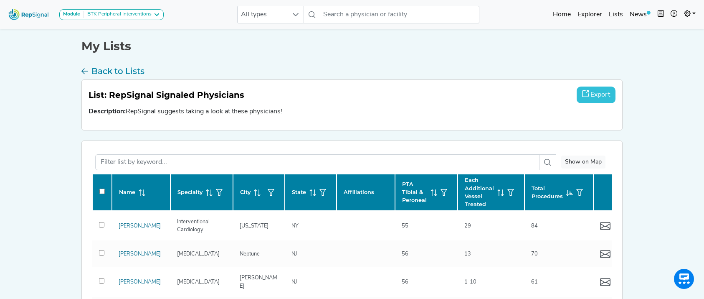
checkbox input "false"
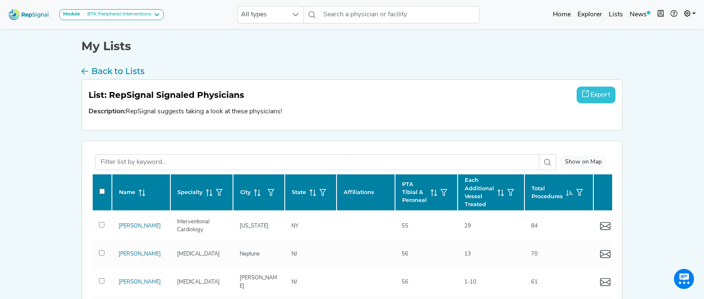
checkbox input "false"
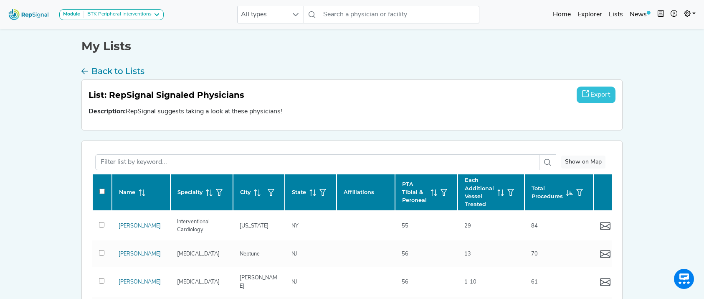
checkbox input "false"
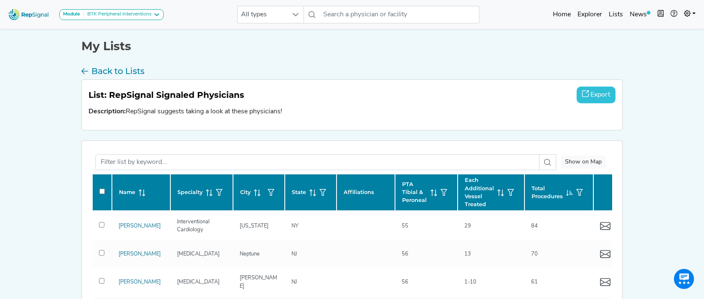
checkbox input "false"
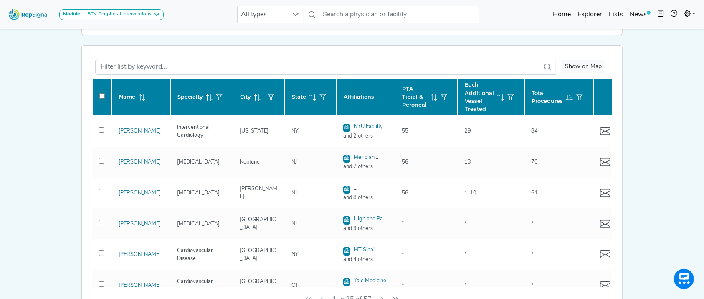
scroll to position [94, 0]
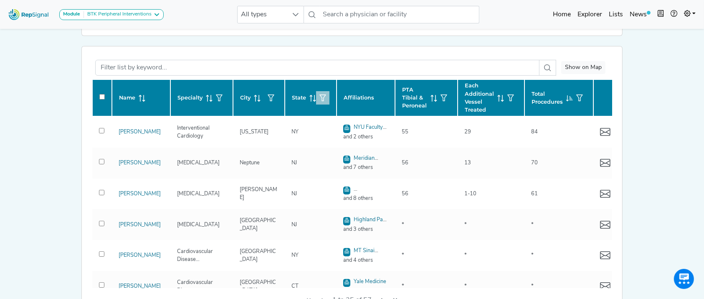
click at [323, 96] on icon "button" at bounding box center [323, 97] width 7 height 7
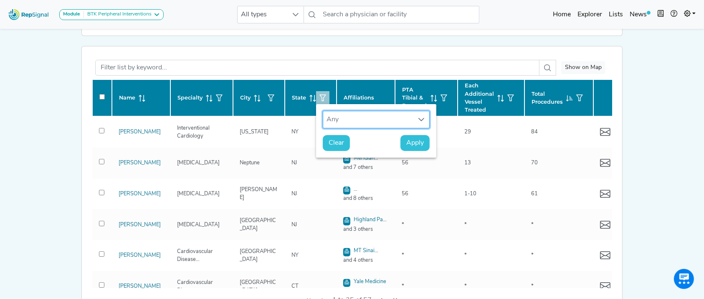
click at [346, 117] on div "Any" at bounding box center [368, 119] width 90 height 17
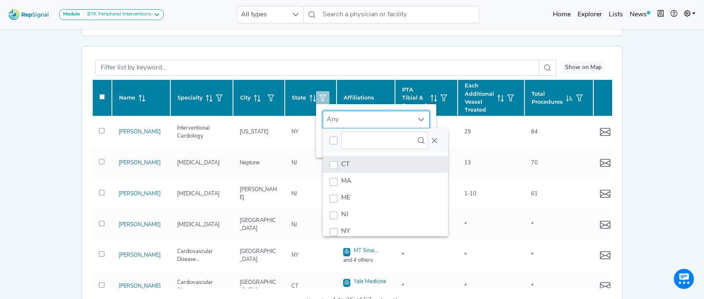
click at [358, 165] on li "CT" at bounding box center [385, 164] width 125 height 17
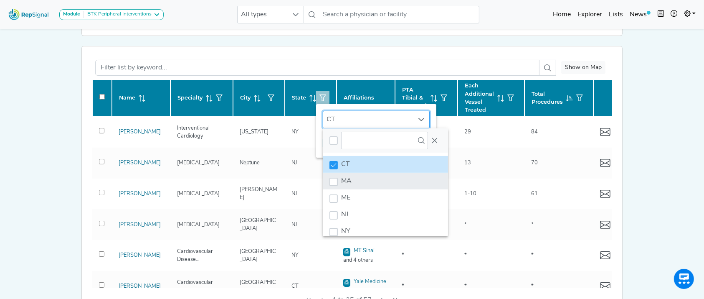
click at [358, 178] on li "MA" at bounding box center [385, 181] width 125 height 17
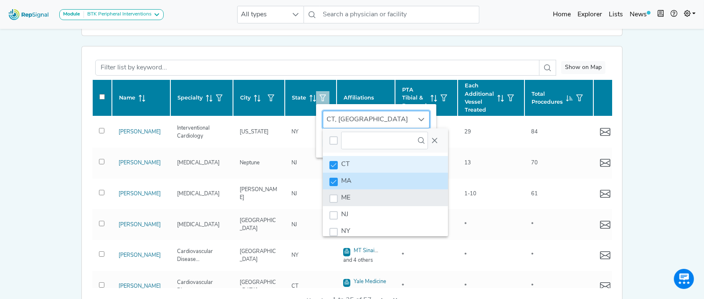
click at [358, 190] on li "ME" at bounding box center [385, 197] width 125 height 17
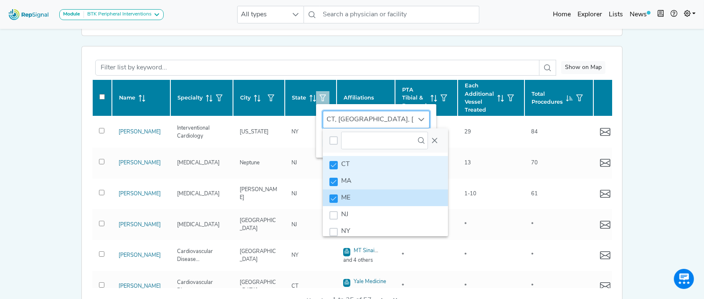
scroll to position [13, 0]
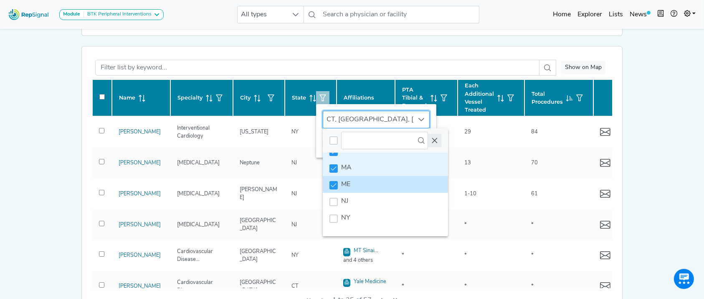
click at [436, 142] on icon "Close" at bounding box center [435, 140] width 7 height 7
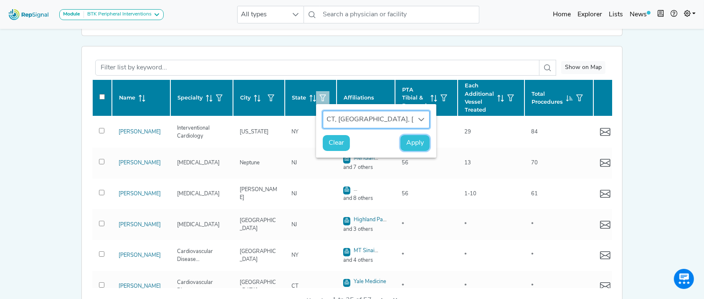
click at [417, 140] on span "Apply" at bounding box center [416, 143] width 18 height 10
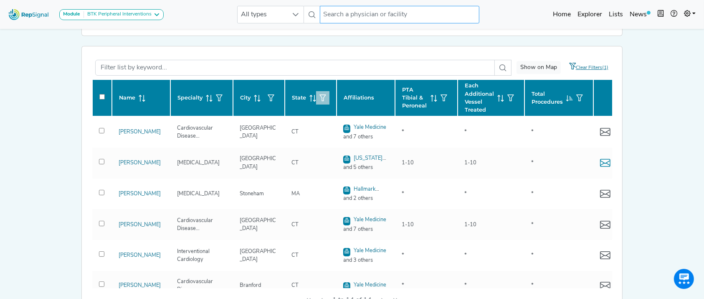
checkbox input "false"
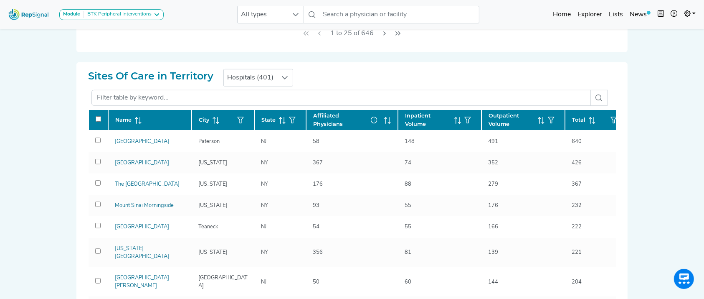
scroll to position [525, 0]
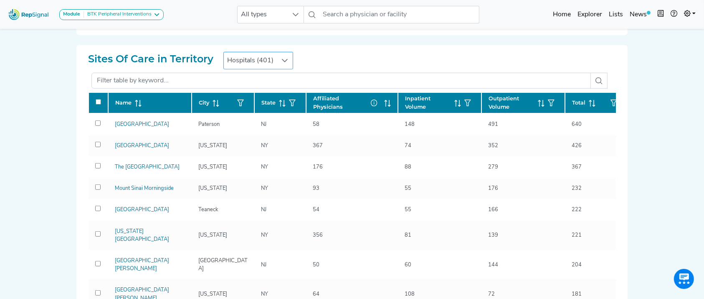
click at [287, 54] on div at bounding box center [285, 60] width 16 height 17
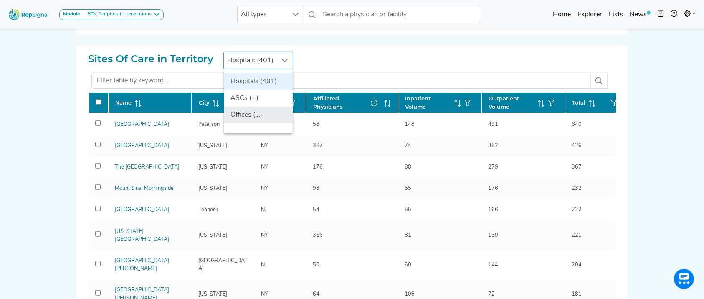
click at [258, 112] on li "Offices (...)" at bounding box center [258, 115] width 69 height 17
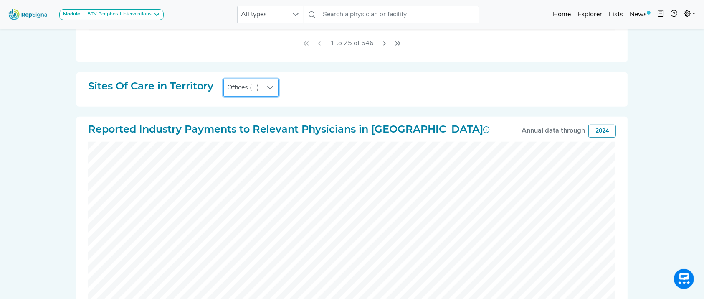
scroll to position [496, 8]
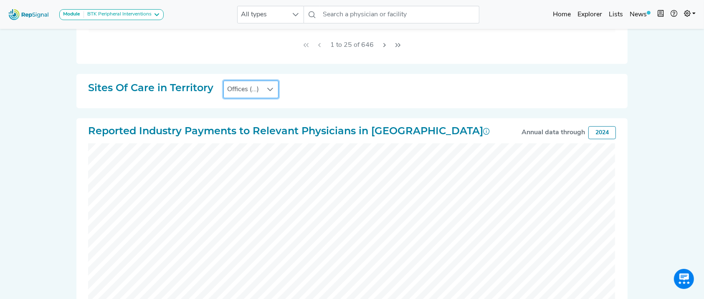
click at [262, 97] on div at bounding box center [270, 89] width 16 height 17
click at [252, 106] on li "Hospitals (401)" at bounding box center [254, 110] width 60 height 17
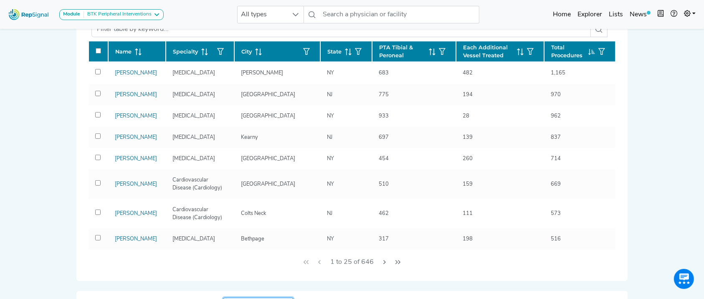
scroll to position [289, 8]
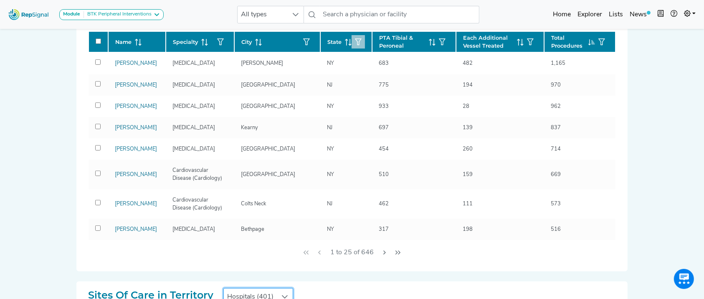
click at [355, 38] on icon "button" at bounding box center [358, 41] width 7 height 7
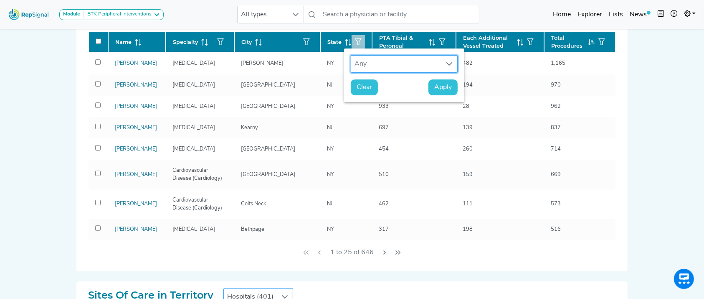
scroll to position [6, 40]
drag, startPoint x: 360, startPoint y: 72, endPoint x: 364, endPoint y: 61, distance: 12.6
click at [364, 61] on div "Any" at bounding box center [404, 63] width 120 height 31
click at [364, 61] on div "Any" at bounding box center [396, 64] width 90 height 17
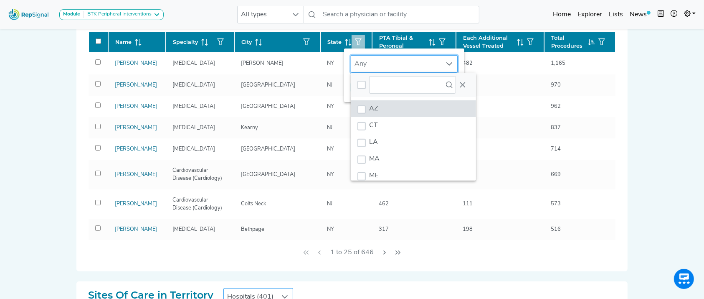
scroll to position [6, 40]
click at [363, 121] on li "CT" at bounding box center [413, 125] width 125 height 17
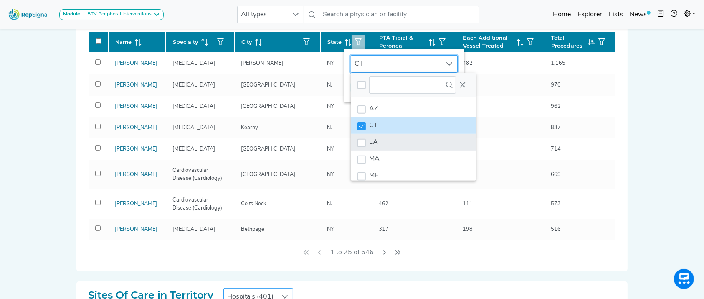
click at [364, 149] on li "LA" at bounding box center [413, 142] width 125 height 17
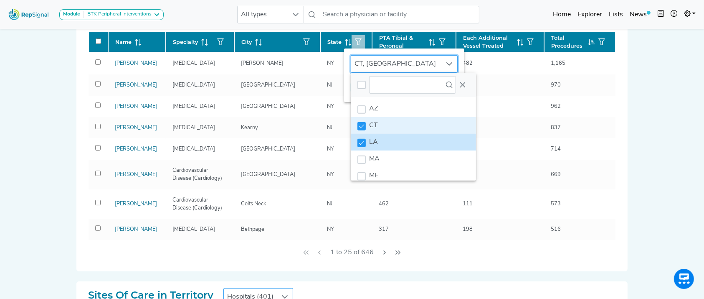
click at [364, 149] on li "LA" at bounding box center [413, 142] width 125 height 17
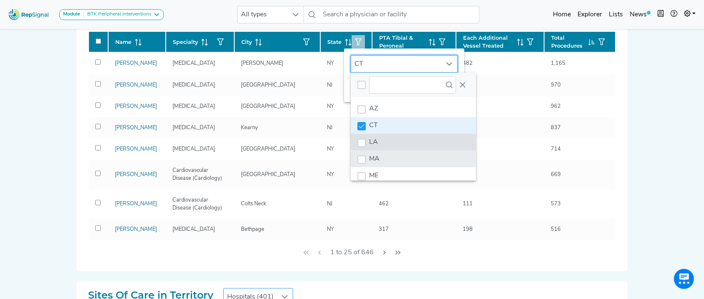
click at [369, 156] on span "MA" at bounding box center [374, 158] width 10 height 7
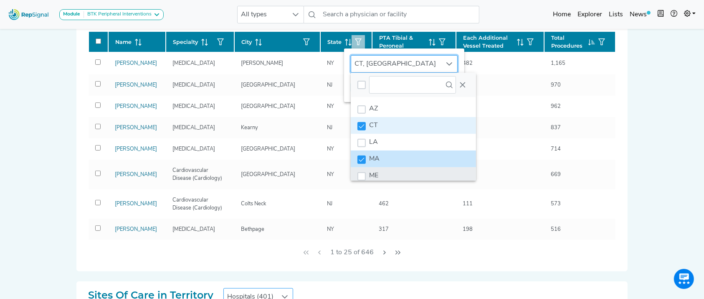
click at [371, 170] on li "ME" at bounding box center [413, 175] width 125 height 17
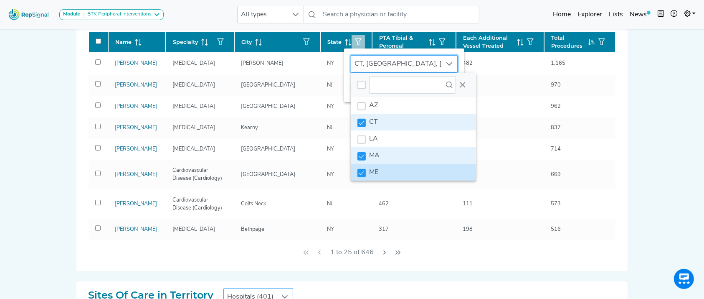
scroll to position [56, 0]
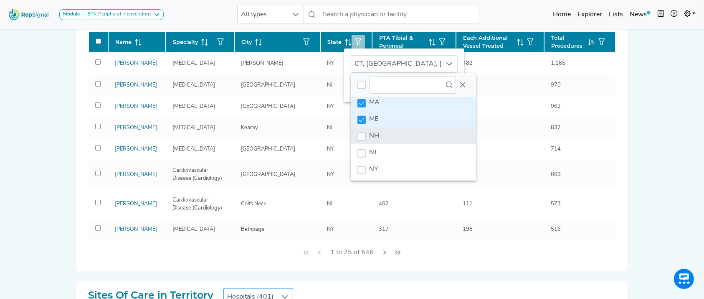
click at [433, 130] on li "NH" at bounding box center [413, 135] width 125 height 17
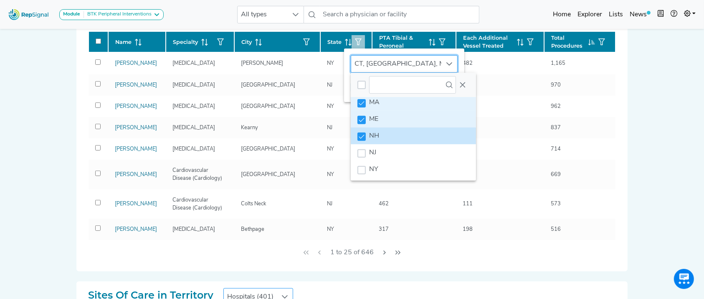
scroll to position [97, 0]
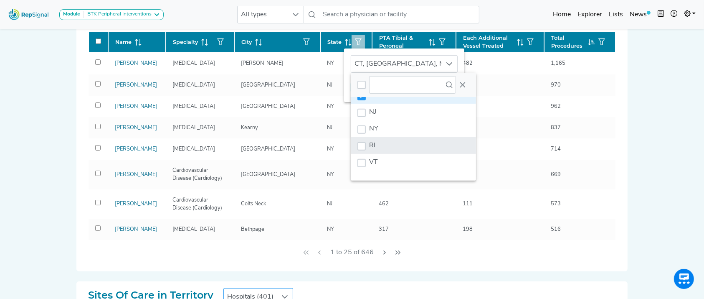
click at [430, 142] on li "RI" at bounding box center [413, 145] width 125 height 17
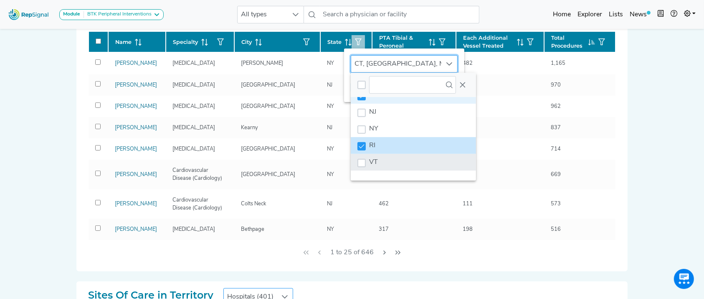
click at [385, 159] on li "VT" at bounding box center [413, 162] width 125 height 17
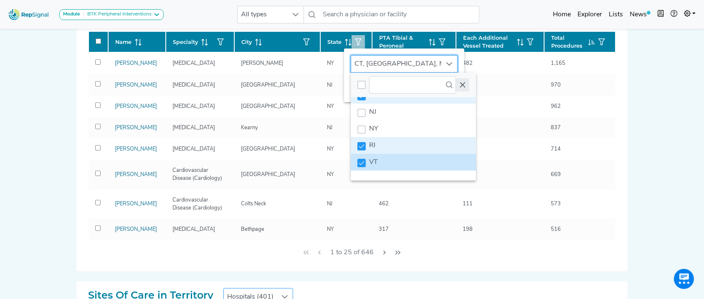
click at [460, 83] on icon "Close" at bounding box center [463, 84] width 7 height 7
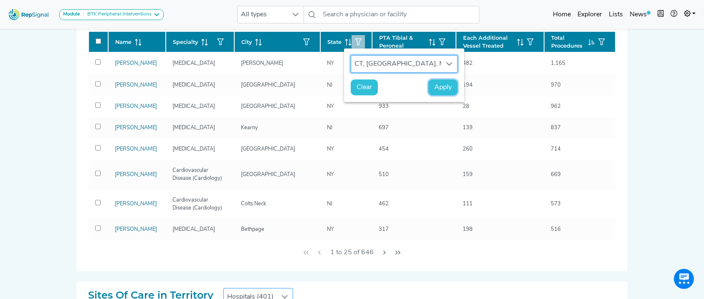
click at [429, 84] on button "Apply" at bounding box center [443, 87] width 29 height 16
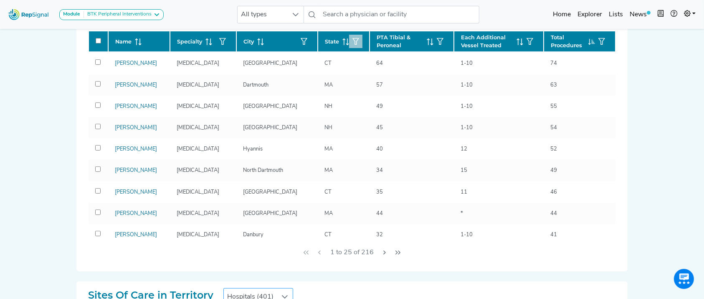
scroll to position [130, 0]
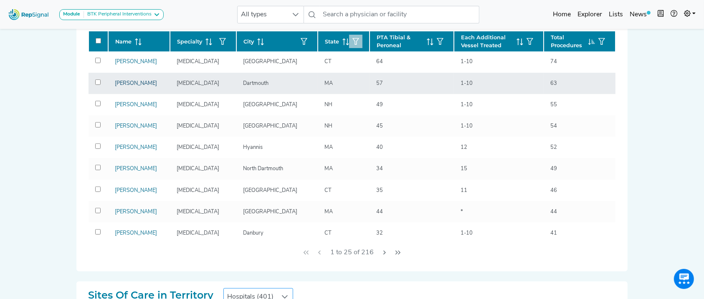
click at [131, 86] on link "[PERSON_NAME]" at bounding box center [136, 83] width 42 height 5
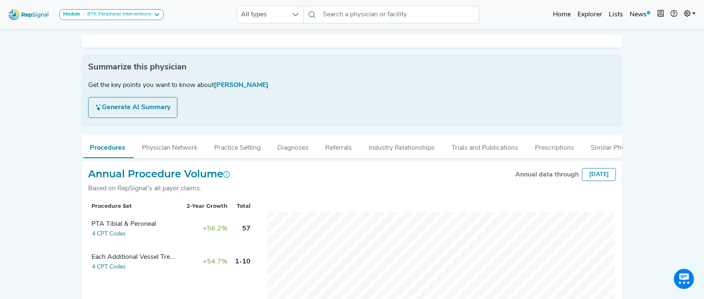
scroll to position [0, 8]
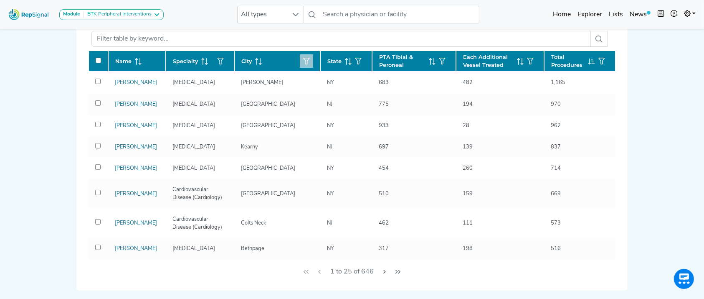
click at [303, 58] on icon "button" at bounding box center [306, 61] width 7 height 7
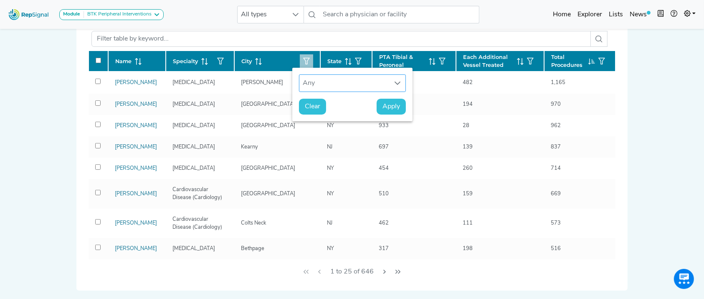
click at [315, 88] on div "Any" at bounding box center [345, 83] width 90 height 17
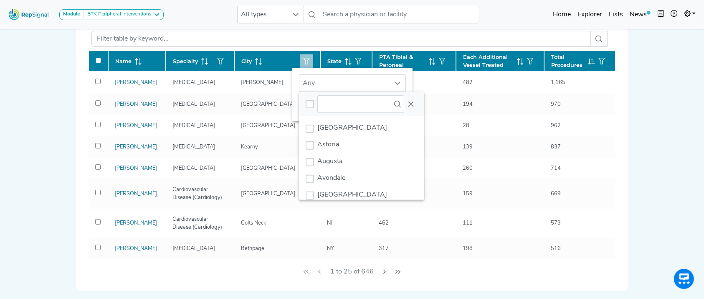
click at [259, 58] on div "City" at bounding box center [277, 60] width 72 height 13
click at [298, 37] on div "Name Specialty City State PTA Tibial & Peroneal Each Additional Vessel Treated …" at bounding box center [352, 156] width 528 height 256
click at [348, 58] on th "State" at bounding box center [346, 61] width 52 height 21
click at [402, 105] on div "Clear Apply" at bounding box center [352, 110] width 120 height 23
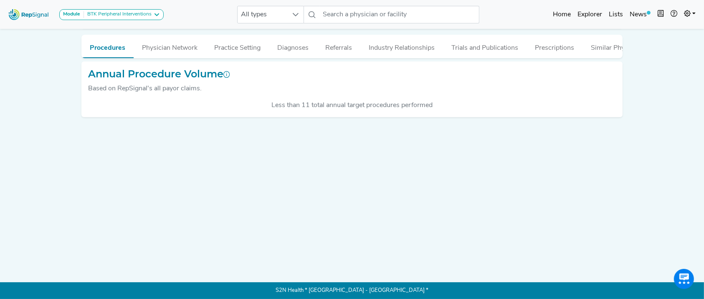
scroll to position [26, 8]
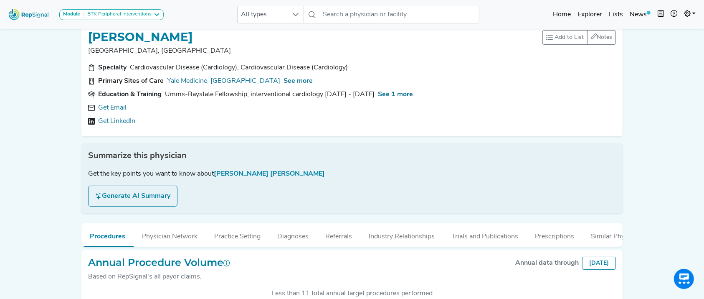
scroll to position [13, 0]
click at [300, 79] on span "See more" at bounding box center [298, 82] width 29 height 7
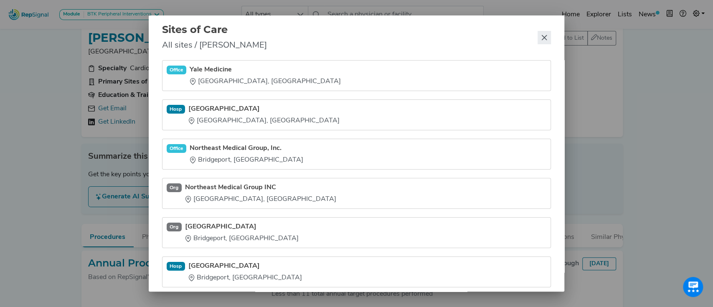
click at [545, 35] on icon "Close" at bounding box center [544, 37] width 7 height 7
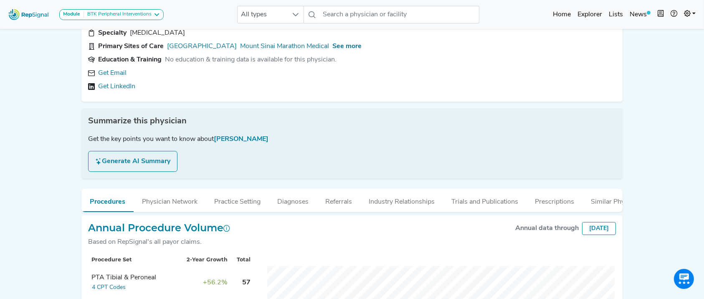
scroll to position [32, 0]
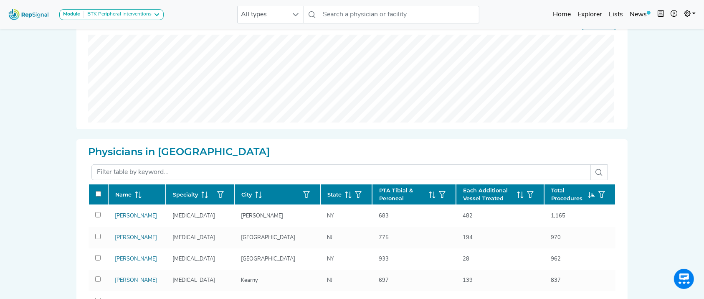
scroll to position [221, 0]
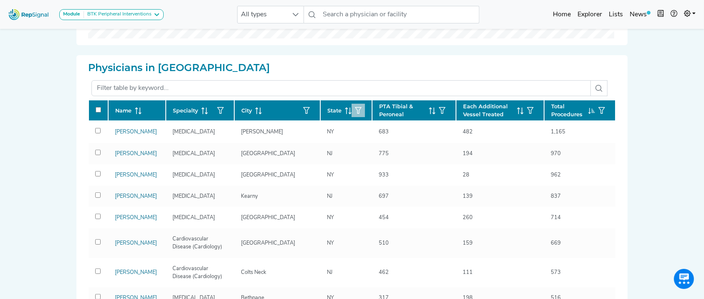
click at [355, 111] on icon "button" at bounding box center [358, 110] width 7 height 7
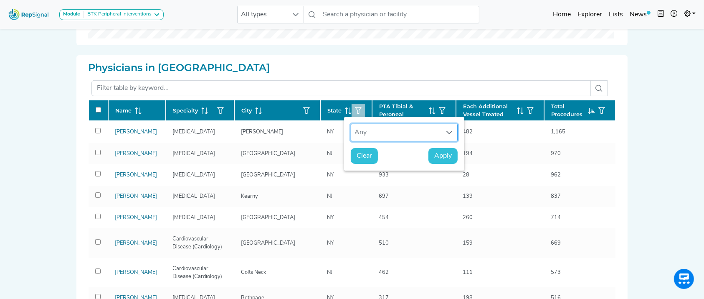
click at [369, 129] on div "Any" at bounding box center [396, 132] width 90 height 17
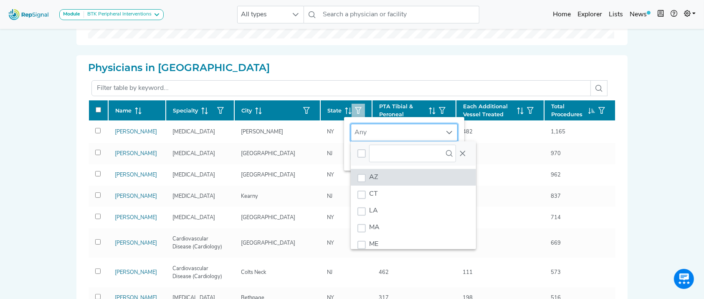
scroll to position [6, 40]
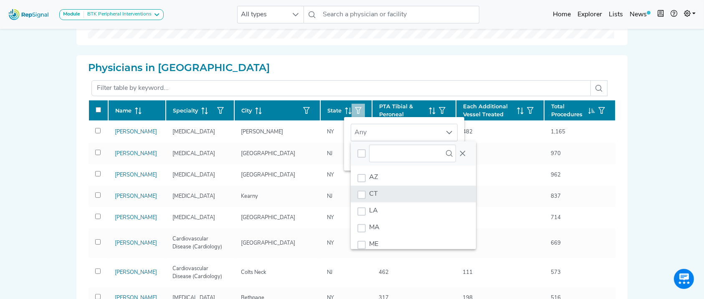
click at [387, 190] on li "CT" at bounding box center [413, 194] width 125 height 17
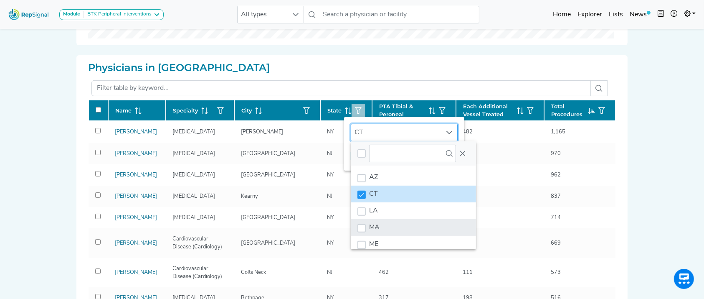
click at [388, 227] on li "MA" at bounding box center [413, 227] width 125 height 17
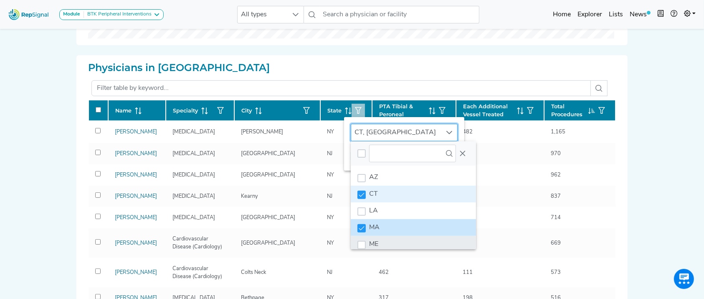
click at [395, 239] on li "ME" at bounding box center [413, 244] width 125 height 17
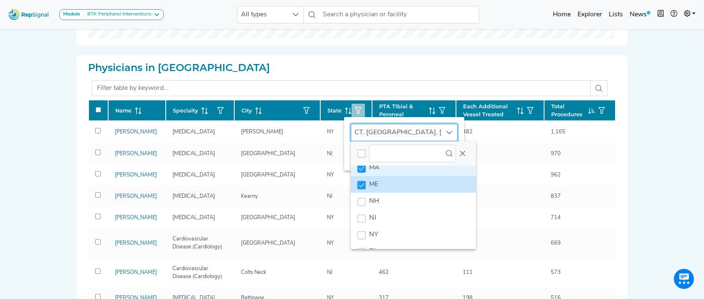
scroll to position [97, 0]
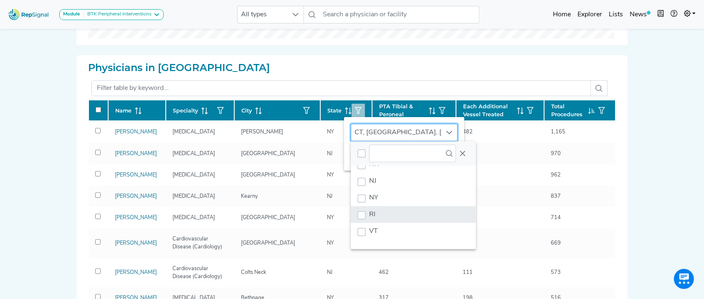
click at [429, 210] on li "RI" at bounding box center [413, 214] width 125 height 17
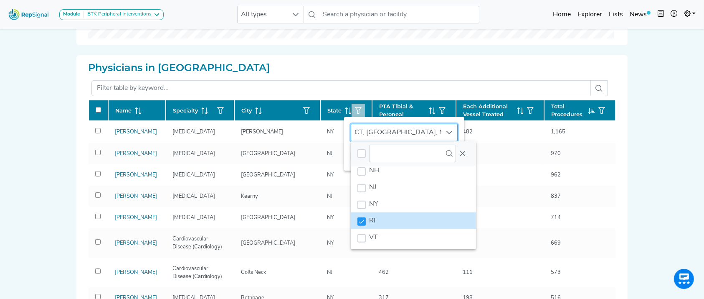
scroll to position [97, 0]
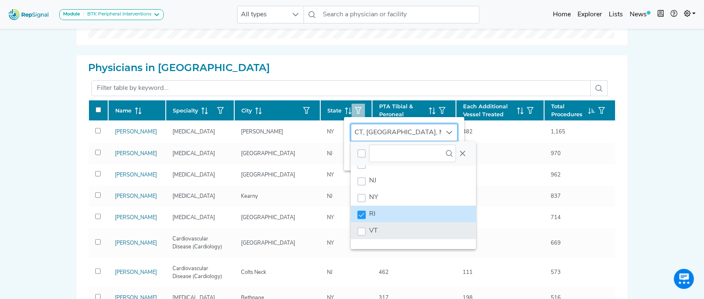
click at [445, 232] on li "VT" at bounding box center [413, 230] width 125 height 17
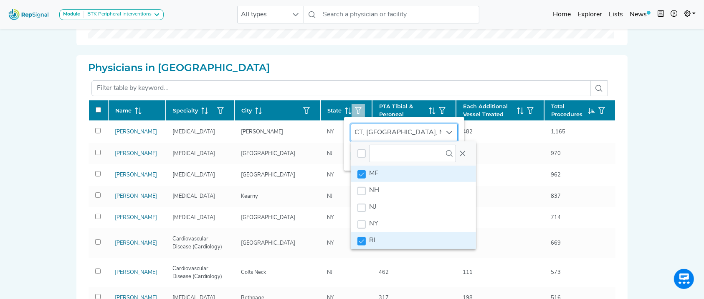
scroll to position [67, 0]
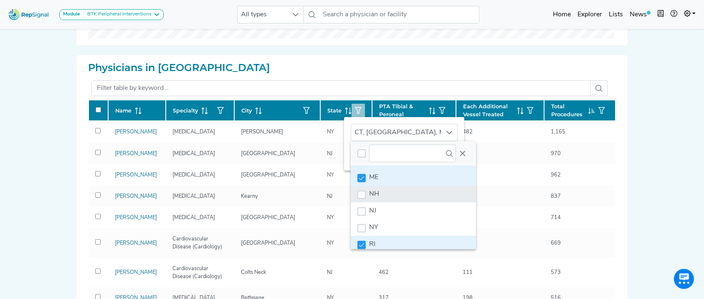
click at [452, 201] on li "NH" at bounding box center [413, 194] width 125 height 17
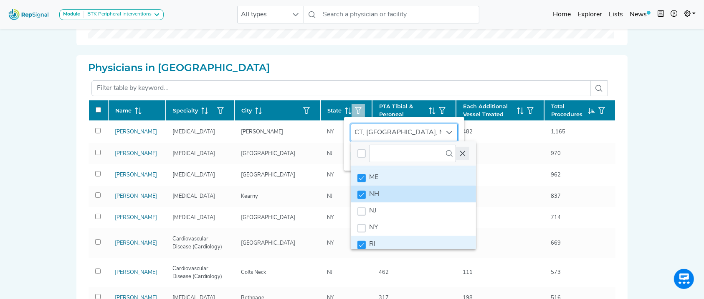
click at [456, 152] on button "Close" at bounding box center [462, 153] width 13 height 13
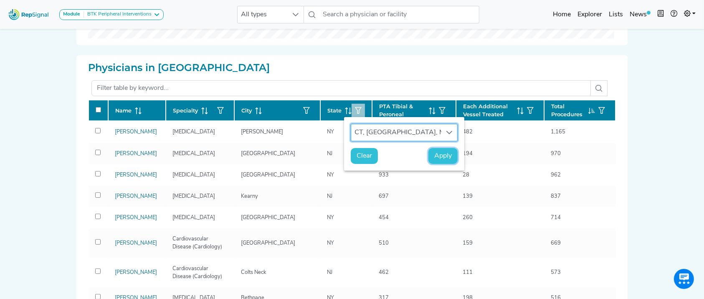
click at [442, 157] on span "Apply" at bounding box center [444, 156] width 18 height 10
click at [445, 155] on span "Apply" at bounding box center [444, 156] width 18 height 10
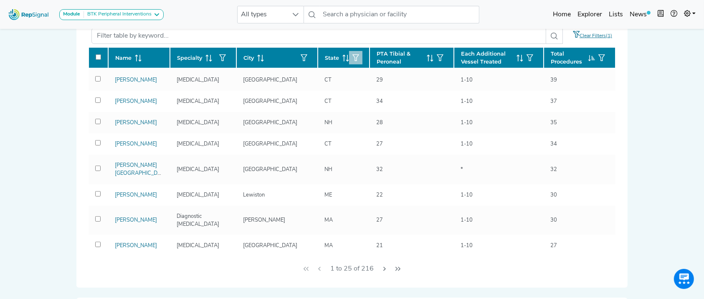
scroll to position [415, 0]
click at [384, 271] on icon "Next Page" at bounding box center [384, 268] width 7 height 7
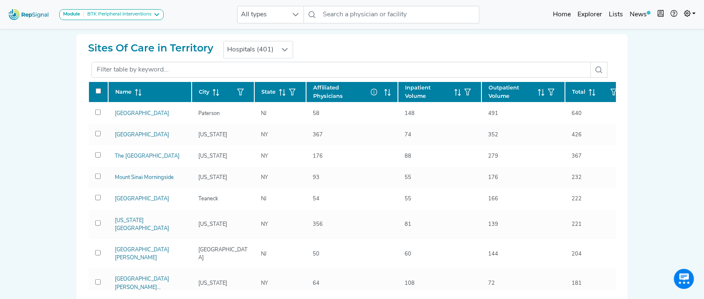
scroll to position [532, 0]
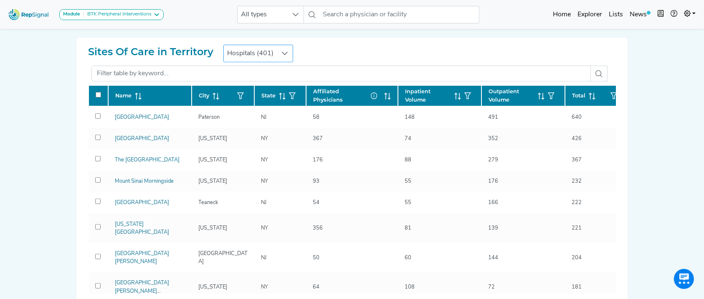
click at [284, 52] on icon at bounding box center [285, 53] width 7 height 7
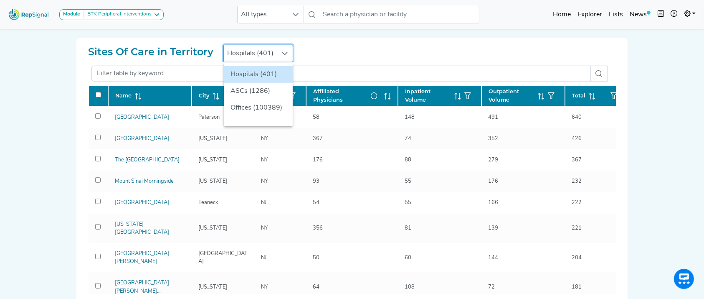
scroll to position [532, 8]
click at [265, 107] on li "Offices (100389)" at bounding box center [258, 107] width 69 height 17
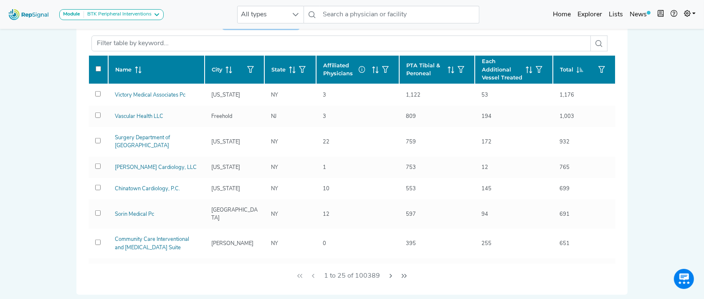
scroll to position [568, 8]
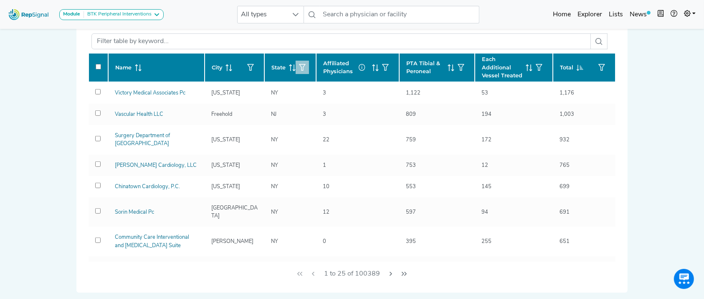
click at [299, 65] on icon "button" at bounding box center [302, 67] width 7 height 7
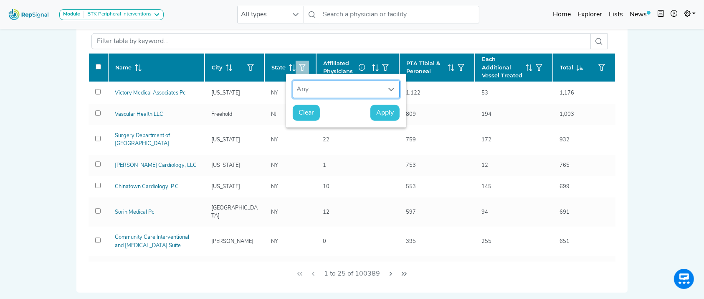
scroll to position [6, 40]
click at [325, 91] on div "Any" at bounding box center [338, 89] width 90 height 17
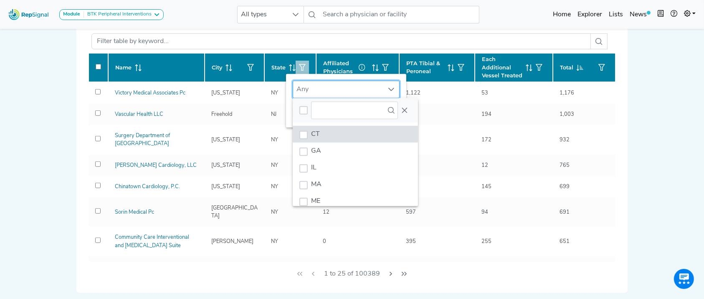
scroll to position [6, 40]
click at [330, 135] on li "CT" at bounding box center [355, 134] width 125 height 17
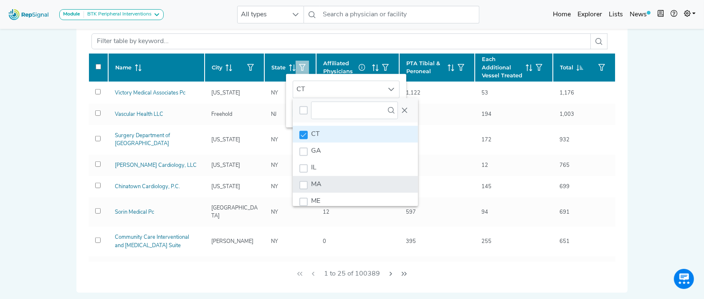
click at [320, 176] on li "MA" at bounding box center [355, 184] width 125 height 17
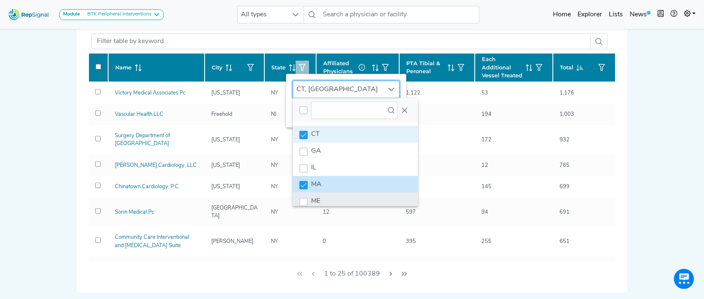
click at [326, 194] on li "ME" at bounding box center [355, 201] width 125 height 17
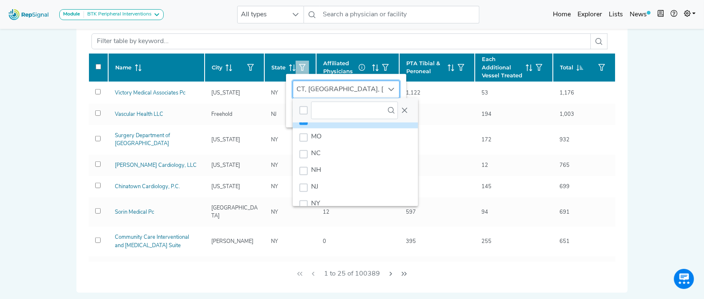
scroll to position [94, 0]
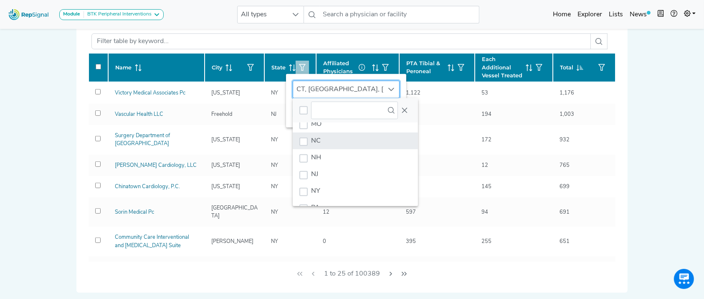
click at [363, 147] on li "NC" at bounding box center [355, 140] width 125 height 17
click at [362, 145] on li "NC" at bounding box center [355, 140] width 125 height 17
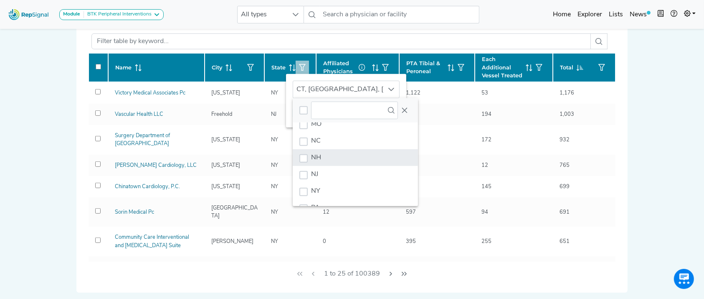
click at [361, 153] on li "NH" at bounding box center [355, 157] width 125 height 17
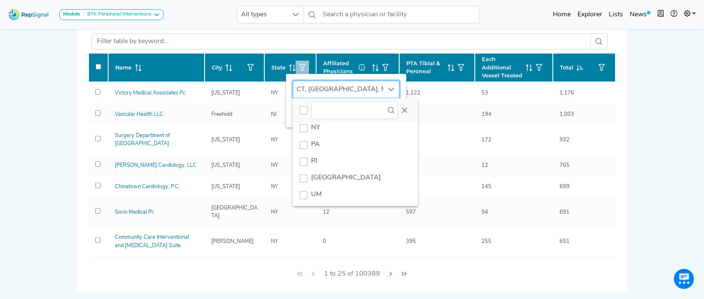
scroll to position [159, 0]
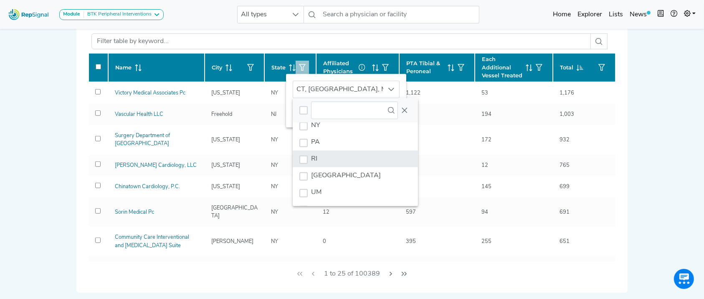
click at [379, 150] on li "RI" at bounding box center [355, 158] width 125 height 17
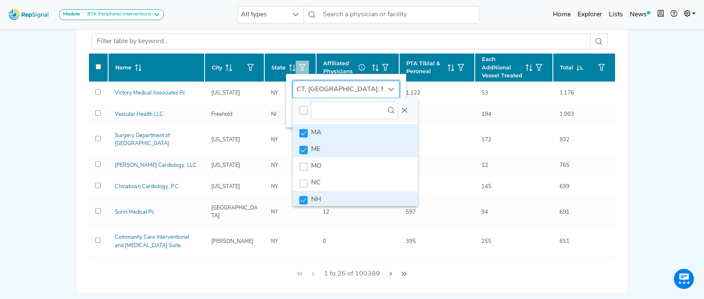
scroll to position [0, 0]
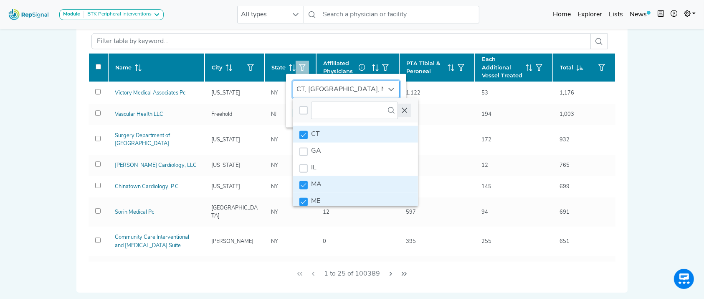
click at [402, 109] on icon "Close" at bounding box center [405, 110] width 7 height 7
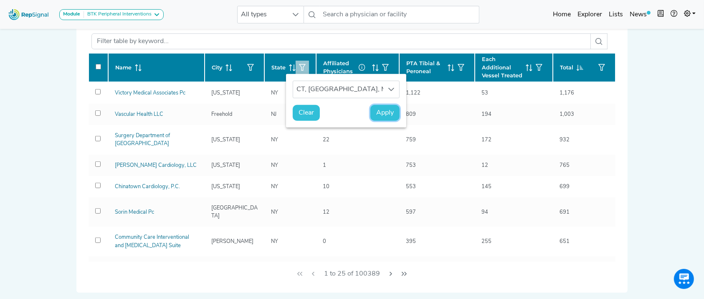
click at [381, 109] on span "Apply" at bounding box center [385, 113] width 18 height 10
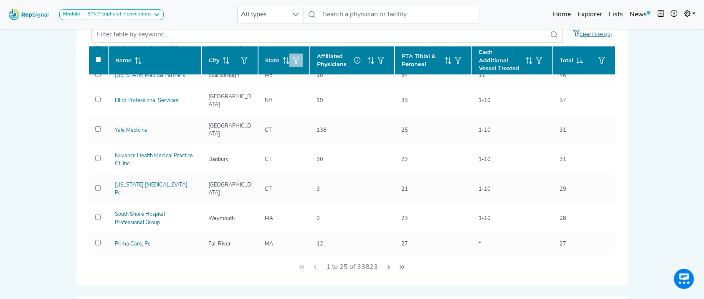
scroll to position [165, 0]
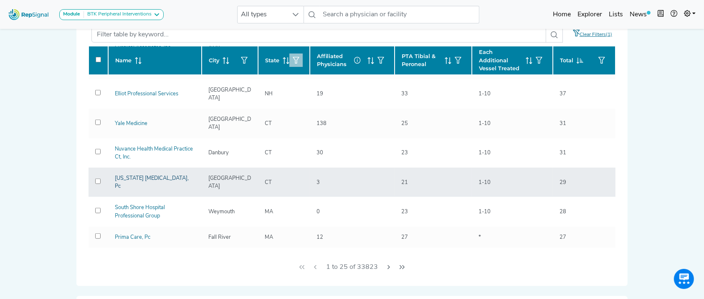
click at [169, 175] on link "[US_STATE] [MEDICAL_DATA], Pc" at bounding box center [152, 181] width 74 height 13
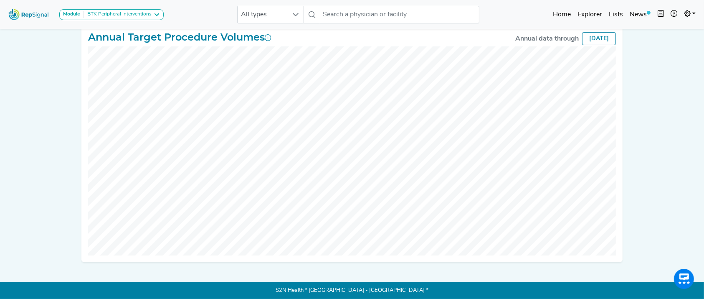
scroll to position [0, 8]
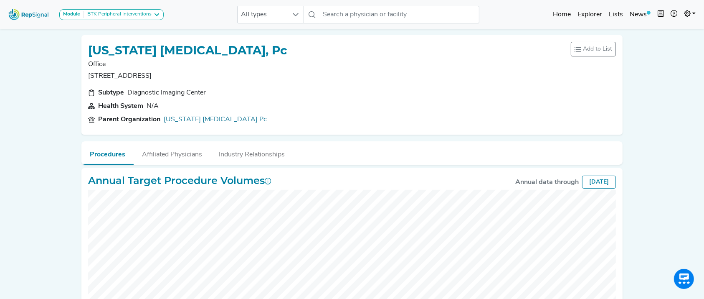
click at [40, 18] on img at bounding box center [29, 14] width 48 height 18
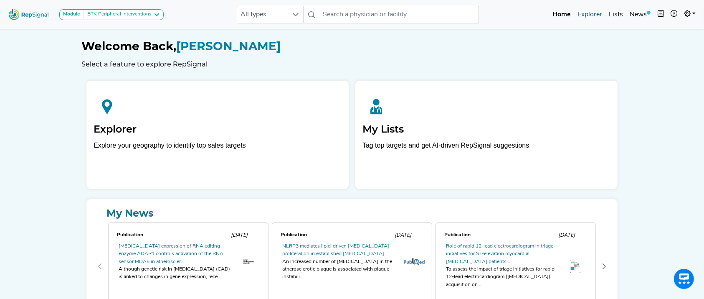
click at [588, 16] on link "Explorer" at bounding box center [590, 14] width 31 height 17
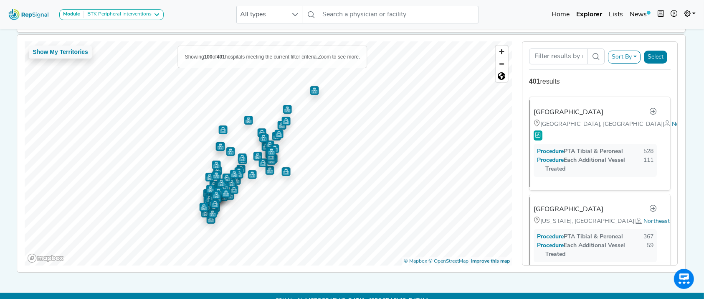
scroll to position [12, 8]
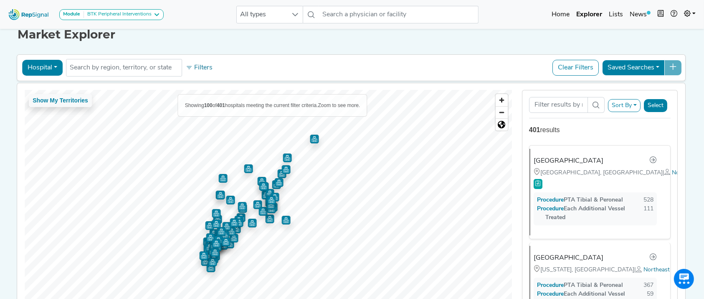
click at [37, 67] on button "Hospital" at bounding box center [42, 68] width 41 height 16
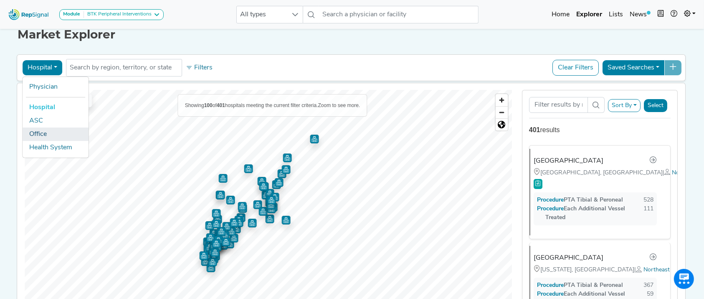
click at [41, 131] on link "Office" at bounding box center [56, 133] width 66 height 13
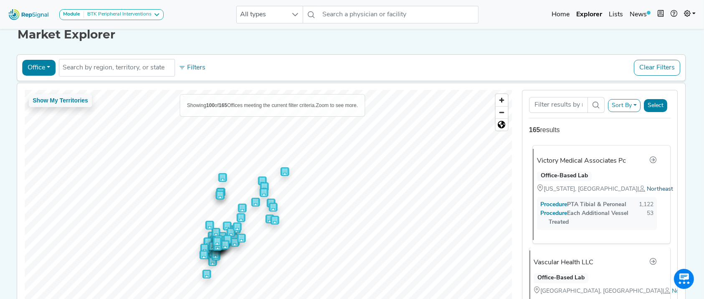
click at [647, 186] on span "Northeast" at bounding box center [660, 189] width 26 height 6
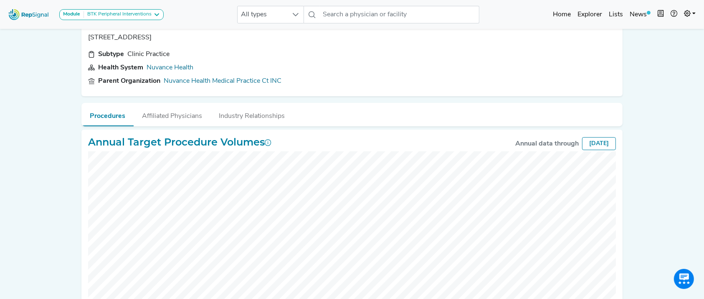
scroll to position [64, 0]
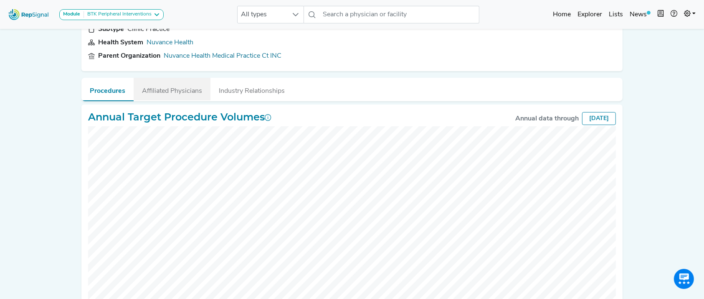
click at [163, 92] on button "Affiliated Physicians" at bounding box center [172, 89] width 77 height 23
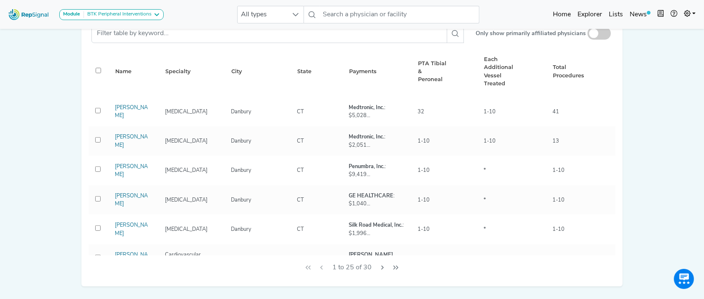
scroll to position [431, 0]
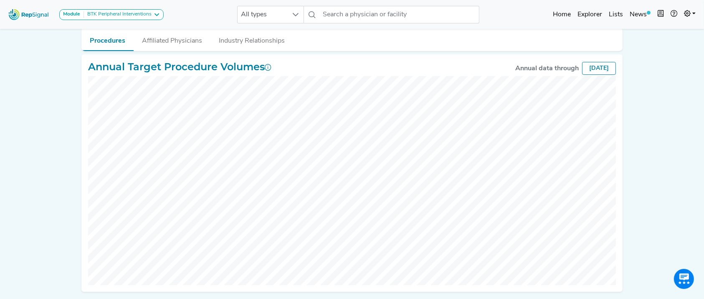
scroll to position [27, 0]
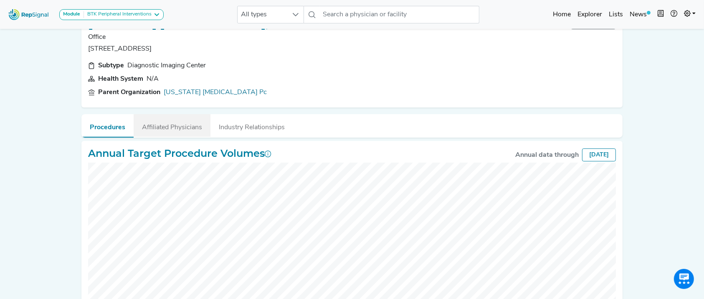
click at [186, 132] on button "Affiliated Physicians" at bounding box center [172, 125] width 77 height 23
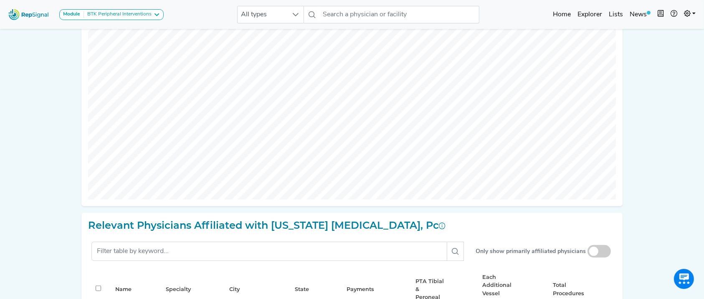
scroll to position [195, 0]
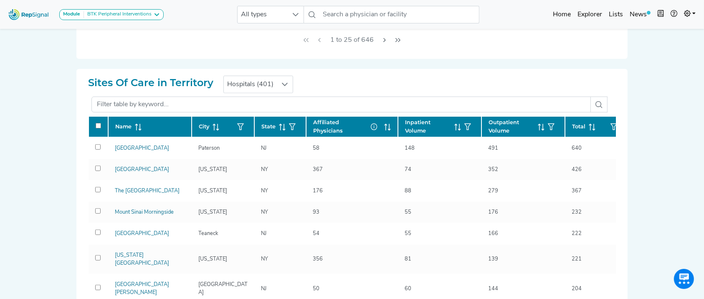
scroll to position [500, 0]
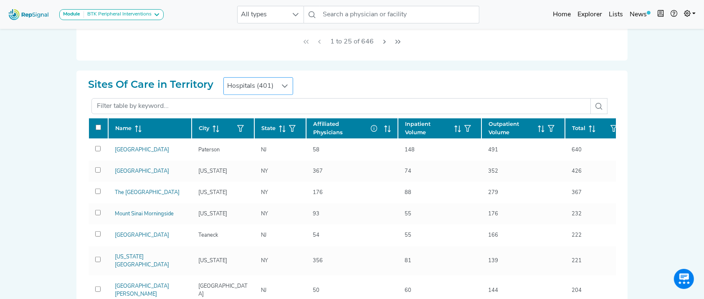
click at [287, 80] on div at bounding box center [285, 86] width 16 height 17
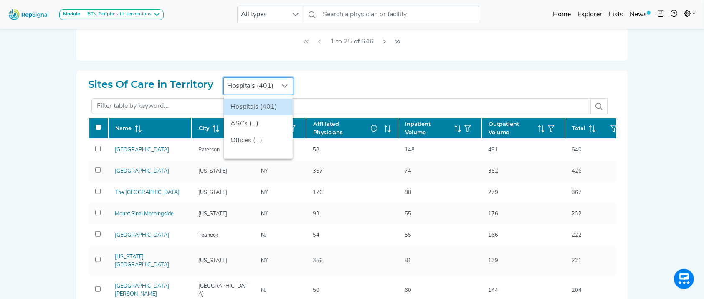
scroll to position [500, 8]
click at [264, 137] on li "Offices (...)" at bounding box center [258, 140] width 69 height 17
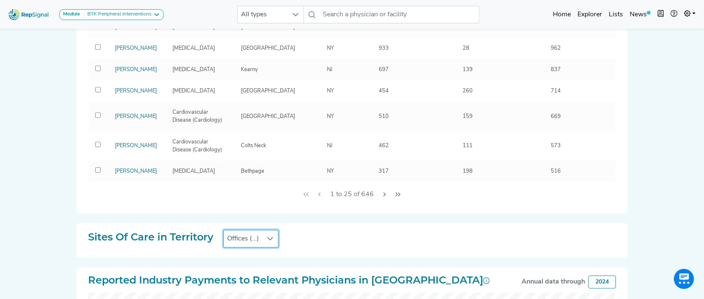
scroll to position [344, 8]
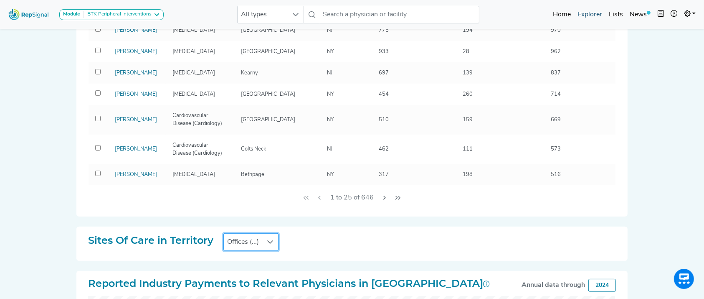
click at [595, 6] on link "Explorer" at bounding box center [590, 14] width 31 height 17
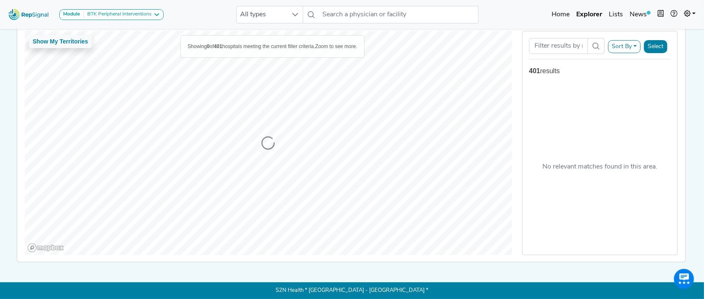
scroll to position [13, 8]
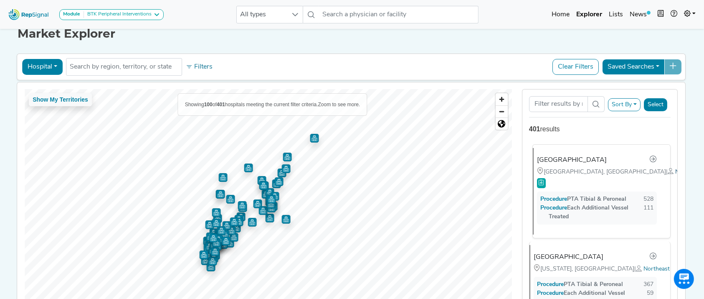
click at [676, 175] on span "Northeast" at bounding box center [689, 172] width 26 height 6
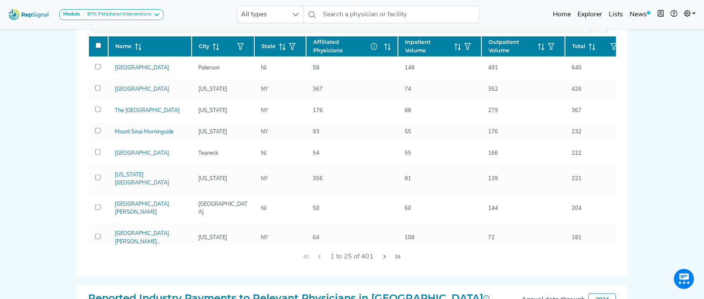
scroll to position [540, 0]
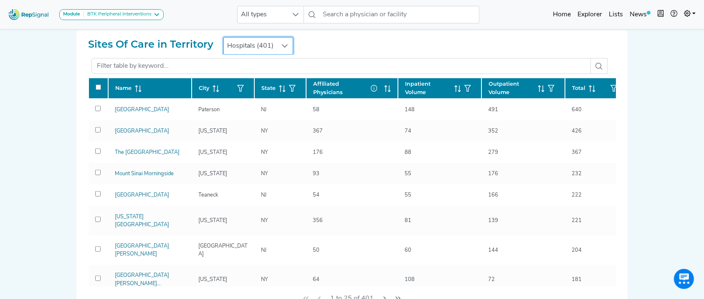
click at [252, 44] on span "Hospitals (401)" at bounding box center [250, 46] width 53 height 17
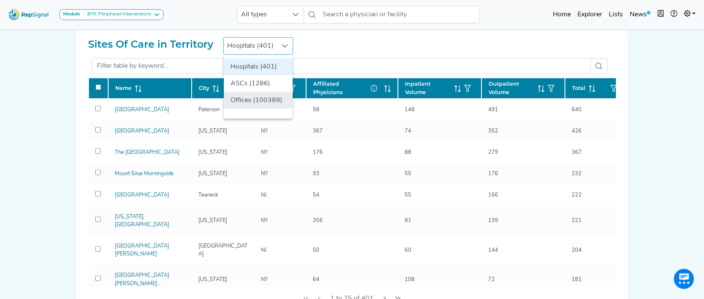
click at [249, 102] on li "Offices (100389)" at bounding box center [258, 100] width 69 height 17
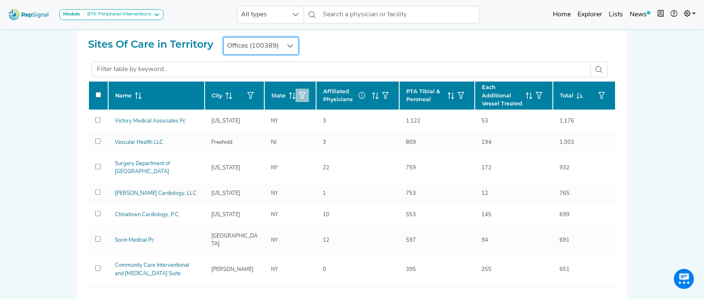
click at [299, 92] on icon "button" at bounding box center [302, 95] width 7 height 7
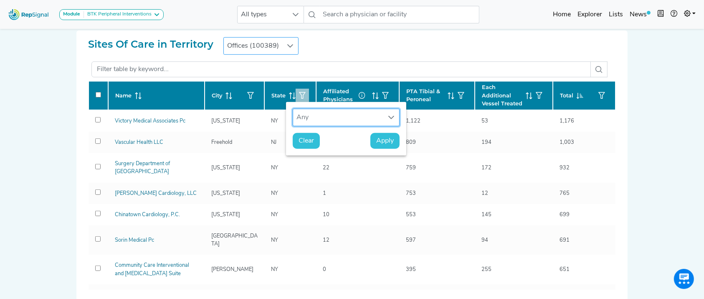
scroll to position [6, 40]
click at [320, 114] on div "Any" at bounding box center [338, 117] width 90 height 17
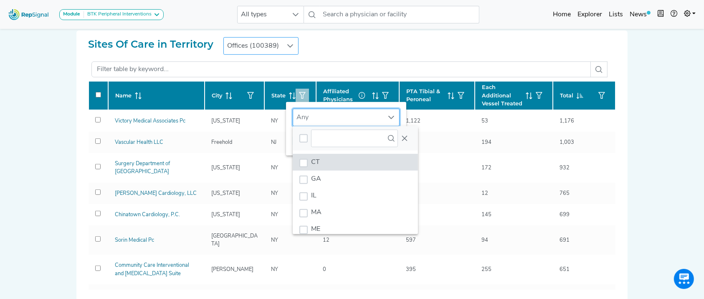
scroll to position [6, 40]
click at [322, 160] on li "CT" at bounding box center [355, 162] width 125 height 17
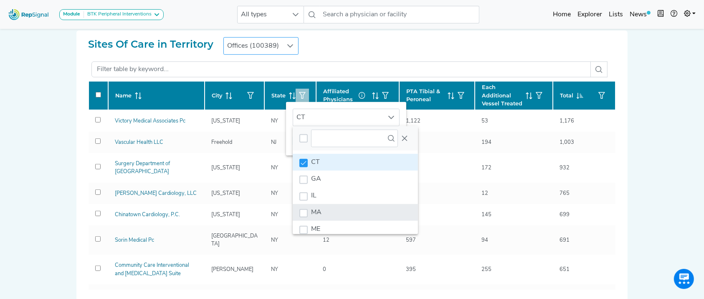
click at [332, 210] on li "MA" at bounding box center [355, 212] width 125 height 17
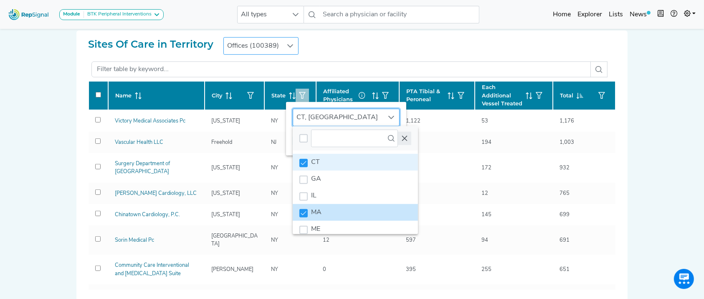
click at [398, 139] on button "Close" at bounding box center [404, 138] width 13 height 13
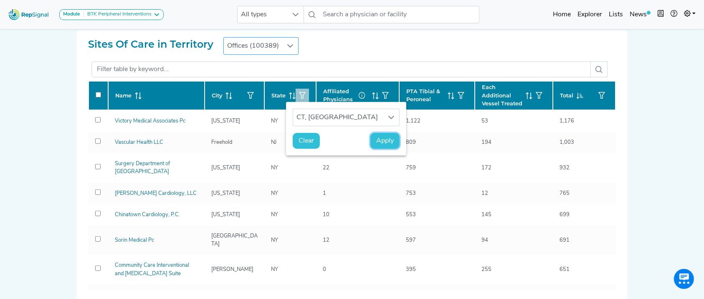
click at [377, 141] on span "Apply" at bounding box center [385, 141] width 18 height 10
